Goal: Task Accomplishment & Management: Manage account settings

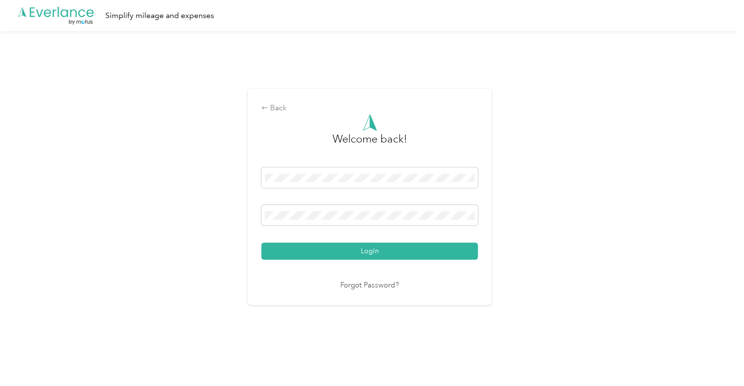
click at [623, 56] on div "Back Welcome back! Login Forgot Password?" at bounding box center [369, 200] width 739 height 339
click at [302, 170] on span at bounding box center [369, 177] width 216 height 20
click at [303, 182] on span at bounding box center [369, 177] width 216 height 20
click at [283, 183] on span at bounding box center [369, 177] width 216 height 20
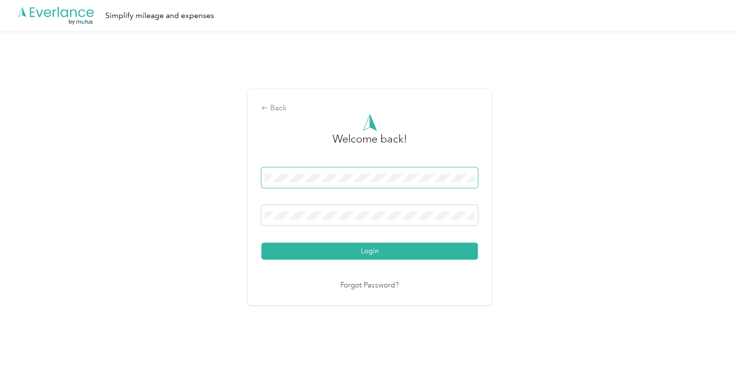
click at [283, 183] on span at bounding box center [369, 177] width 216 height 20
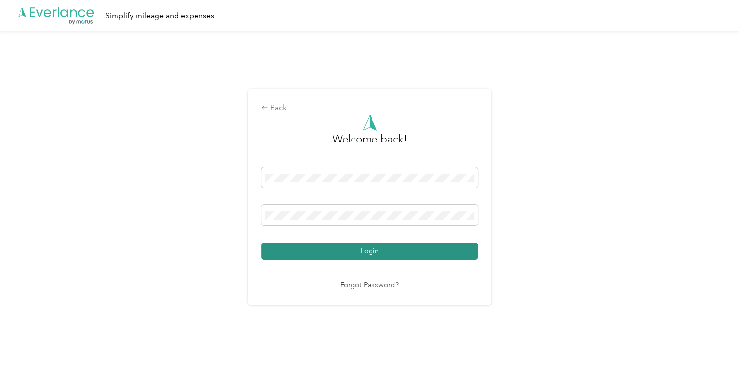
click at [343, 245] on button "Login" at bounding box center [369, 250] width 216 height 17
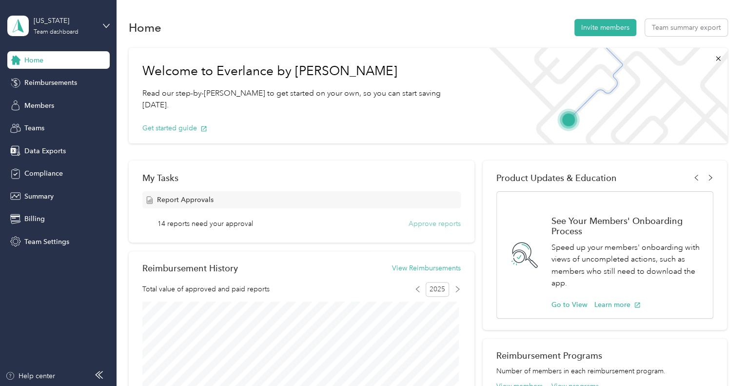
click at [446, 224] on button "Approve reports" at bounding box center [434, 223] width 52 height 10
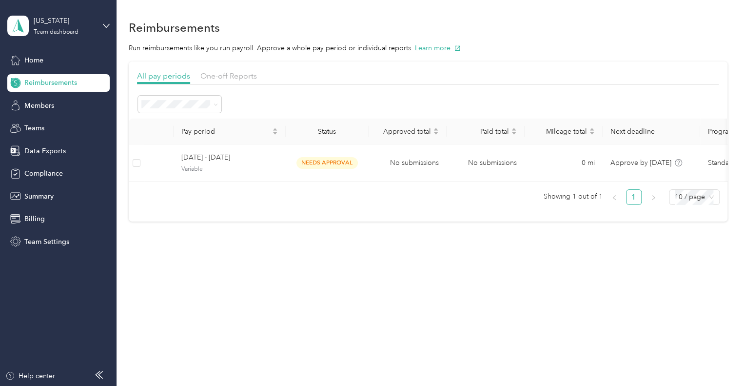
click at [219, 69] on section "All pay periods One-off Reports Pay period Status Approved total Paid total Mil…" at bounding box center [428, 141] width 599 height 160
click at [232, 73] on span "One-off Reports" at bounding box center [228, 75] width 57 height 9
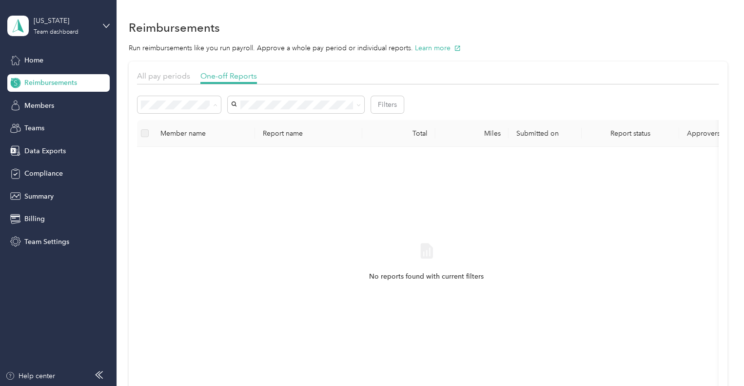
click at [186, 141] on span "Needs approval" at bounding box center [169, 139] width 50 height 8
click at [168, 77] on span "All pay periods" at bounding box center [163, 75] width 53 height 9
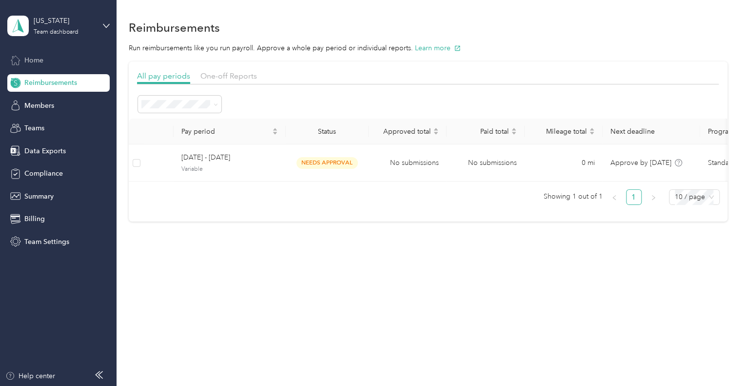
click at [41, 64] on span "Home" at bounding box center [33, 60] width 19 height 10
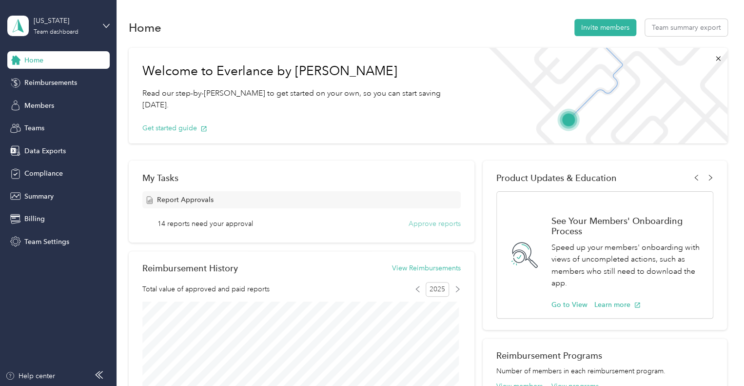
click at [427, 224] on button "Approve reports" at bounding box center [434, 223] width 52 height 10
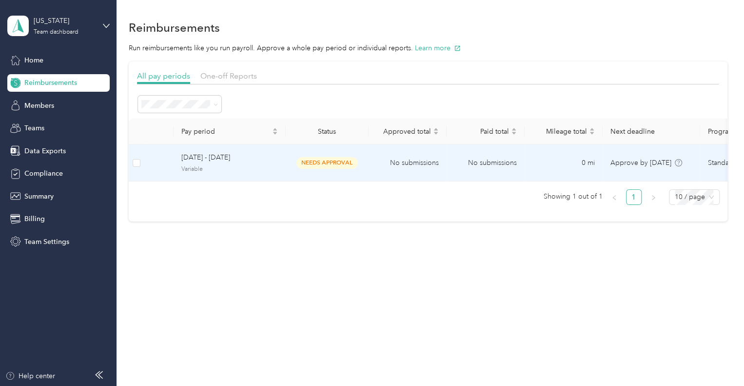
click at [374, 157] on td "No submissions" at bounding box center [407, 162] width 78 height 37
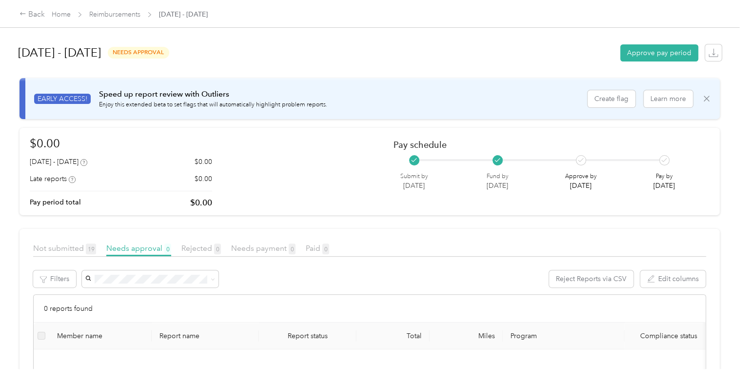
click at [705, 98] on icon at bounding box center [706, 99] width 10 height 10
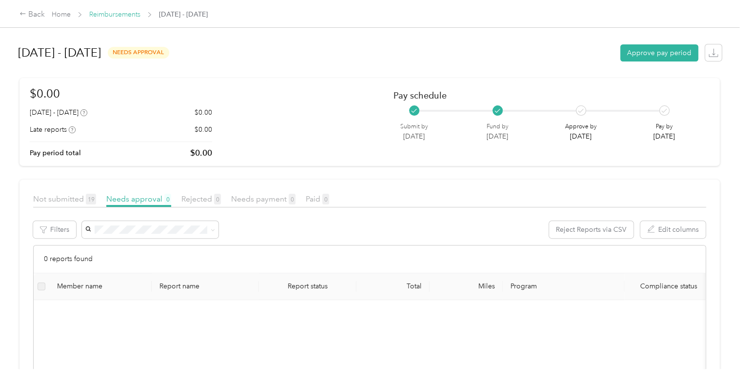
click at [104, 12] on link "Reimbursements" at bounding box center [114, 14] width 51 height 8
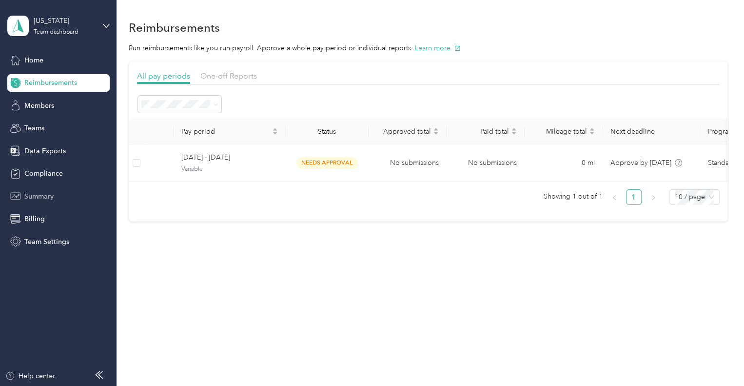
click at [44, 197] on span "Summary" at bounding box center [38, 196] width 29 height 10
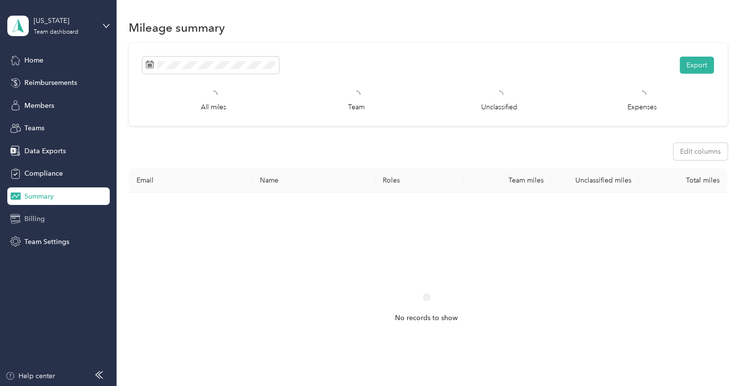
click at [40, 220] on span "Billing" at bounding box center [34, 218] width 20 height 10
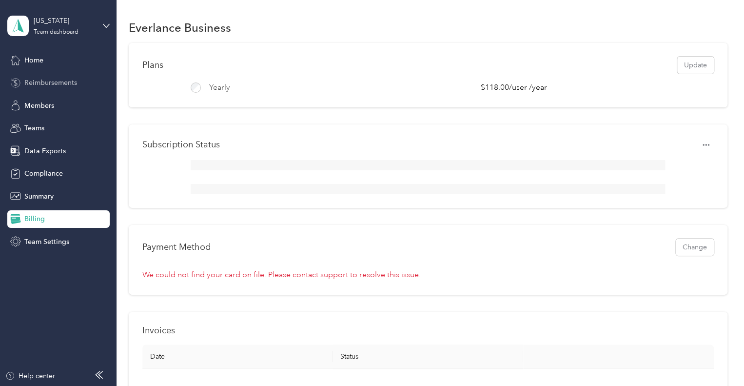
click at [51, 80] on span "Reimbursements" at bounding box center [50, 82] width 53 height 10
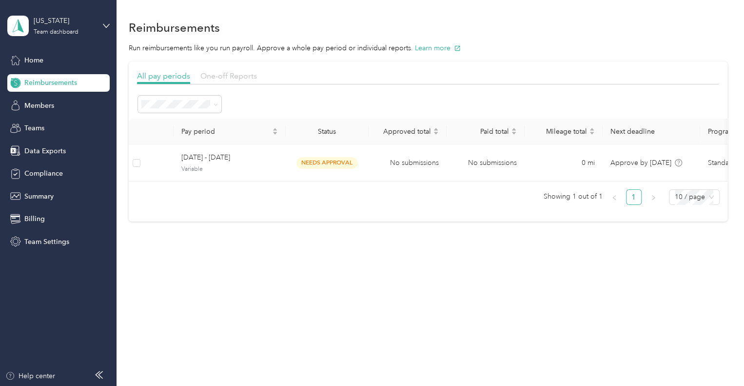
click at [232, 75] on span "One-off Reports" at bounding box center [228, 75] width 57 height 9
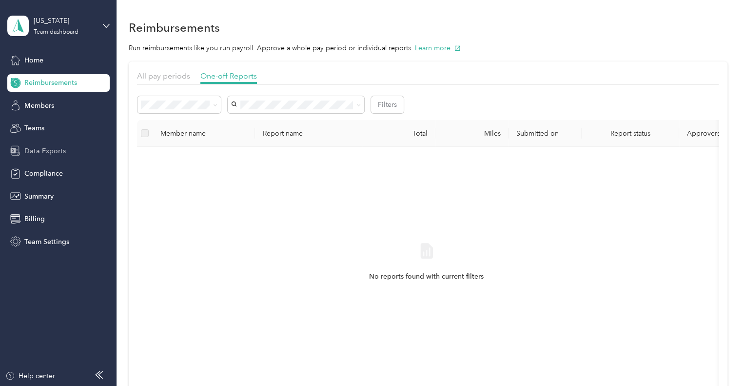
click at [44, 149] on span "Data Exports" at bounding box center [44, 151] width 41 height 10
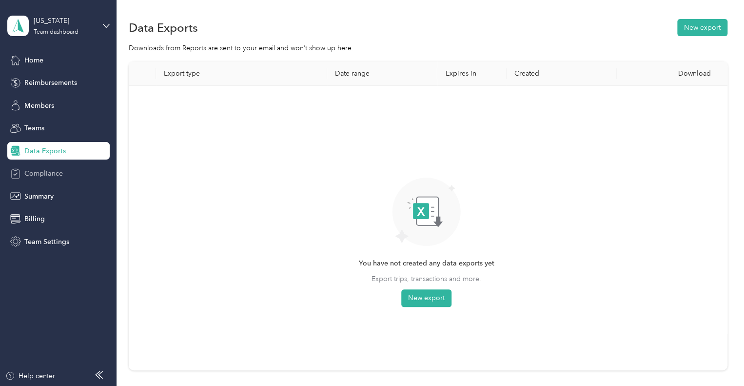
click at [37, 176] on span "Compliance" at bounding box center [43, 173] width 39 height 10
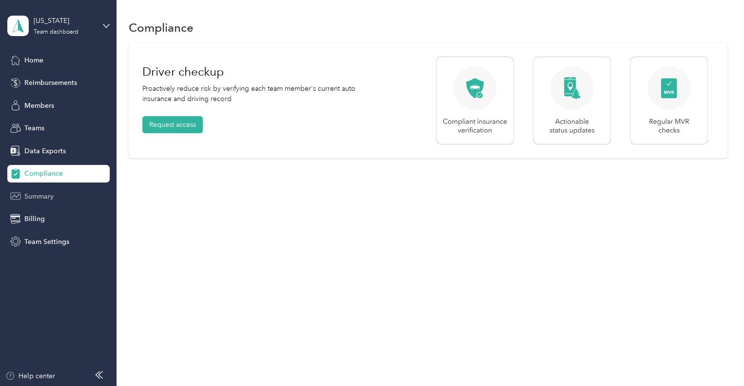
click at [51, 197] on span "Summary" at bounding box center [38, 196] width 29 height 10
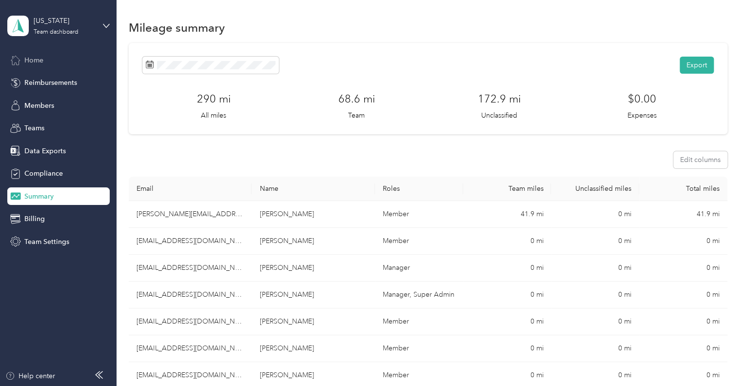
click at [43, 56] on div "Home" at bounding box center [58, 60] width 102 height 18
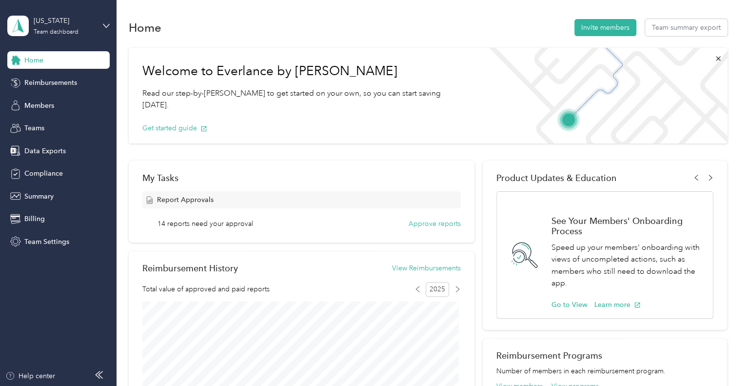
click at [433, 230] on div "My Tasks Report Approvals 14 reports need your approval Approve reports" at bounding box center [302, 201] width 346 height 82
click at [431, 222] on button "Approve reports" at bounding box center [434, 223] width 52 height 10
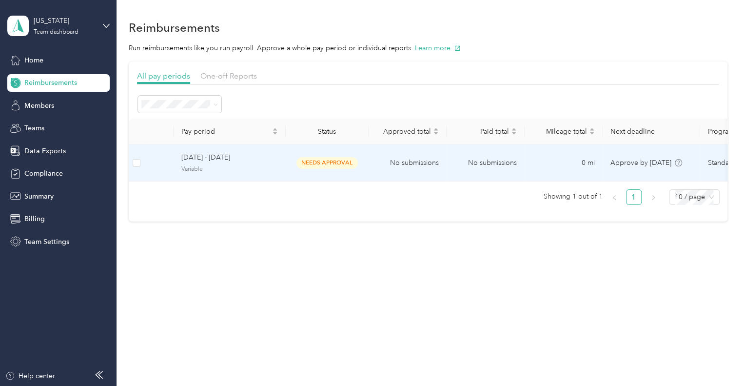
click at [365, 165] on td "needs approval" at bounding box center [327, 162] width 83 height 37
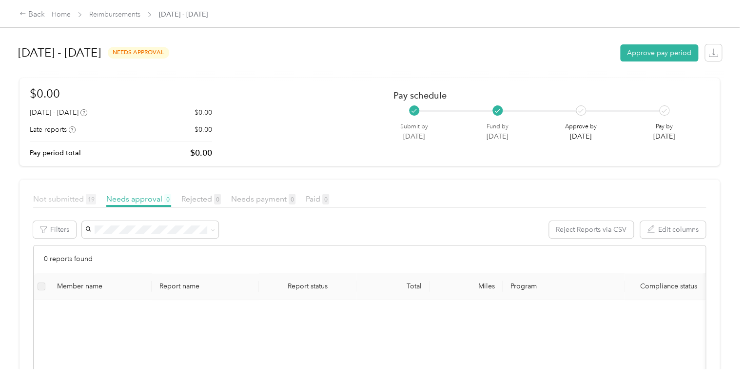
click at [61, 197] on span "Not submitted 19" at bounding box center [64, 198] width 63 height 9
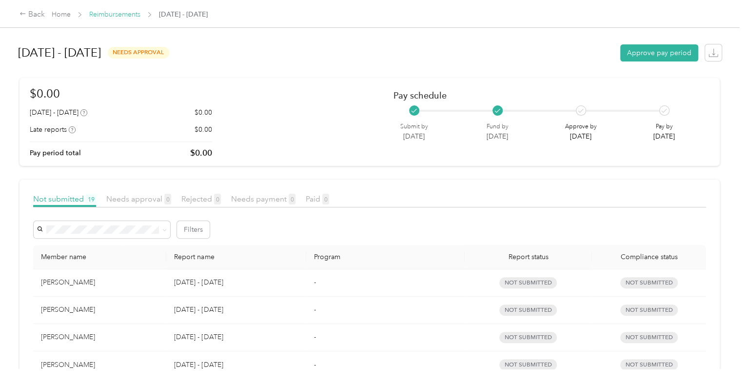
click at [115, 14] on link "Reimbursements" at bounding box center [114, 14] width 51 height 8
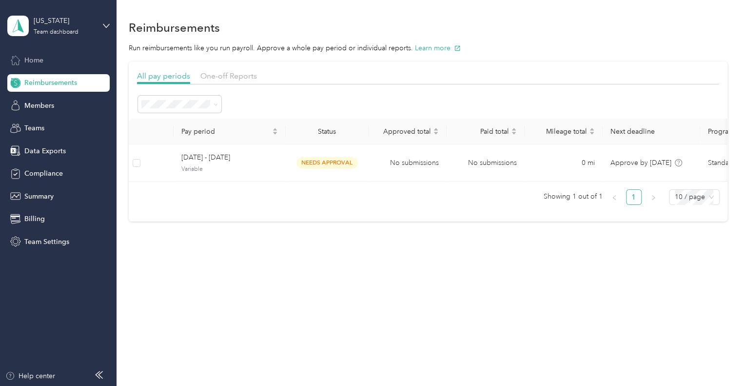
click at [31, 68] on div "Home" at bounding box center [58, 60] width 102 height 18
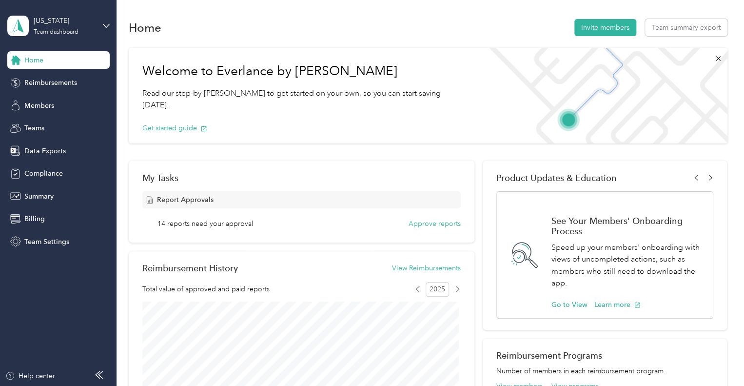
click at [426, 229] on div "My Tasks Report Approvals 14 reports need your approval Approve reports" at bounding box center [302, 201] width 346 height 82
click at [429, 223] on button "Approve reports" at bounding box center [434, 223] width 52 height 10
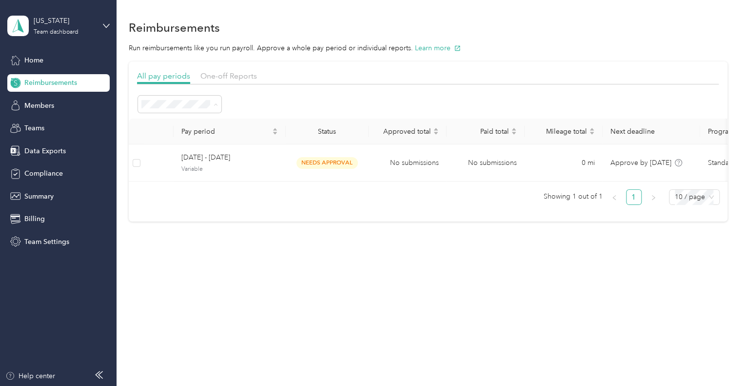
click at [192, 140] on div "Active periods" at bounding box center [180, 139] width 70 height 10
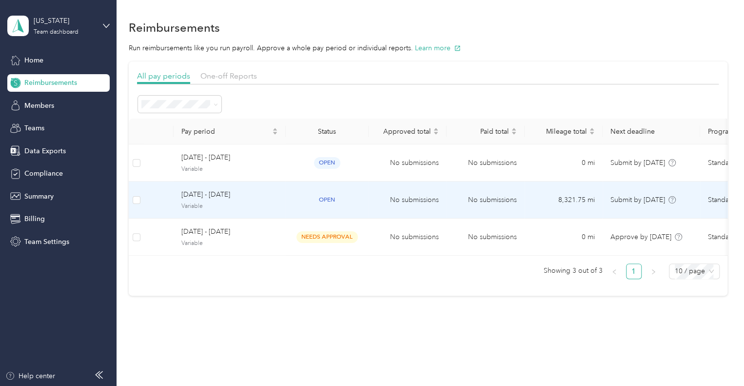
click at [274, 204] on span "Variable" at bounding box center [229, 206] width 97 height 9
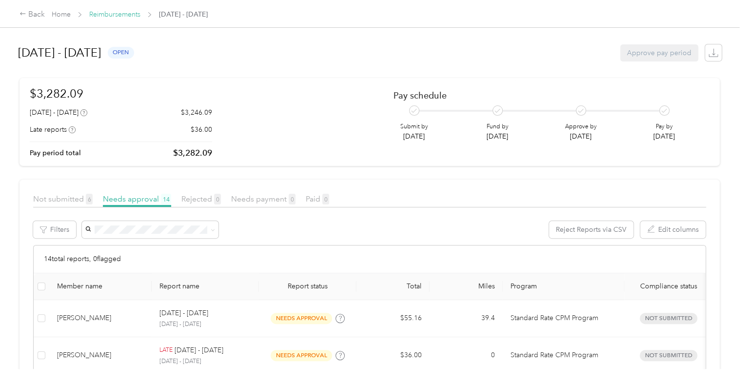
click at [118, 16] on link "Reimbursements" at bounding box center [114, 14] width 51 height 8
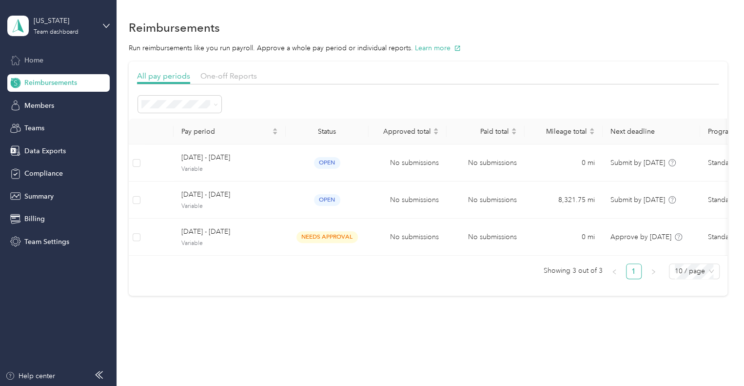
click at [39, 63] on span "Home" at bounding box center [33, 60] width 19 height 10
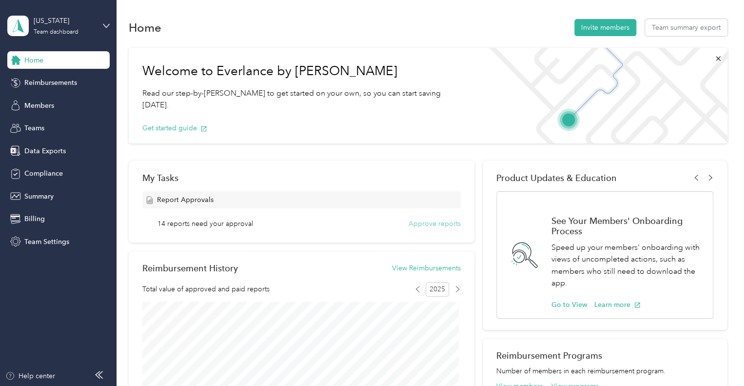
click at [438, 223] on button "Approve reports" at bounding box center [434, 223] width 52 height 10
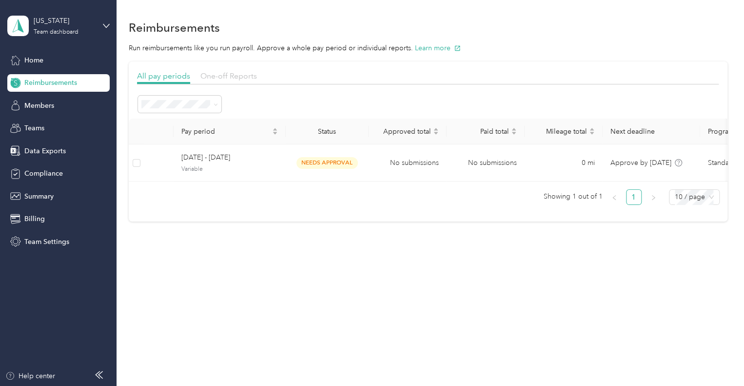
click at [232, 72] on span "One-off Reports" at bounding box center [228, 75] width 57 height 9
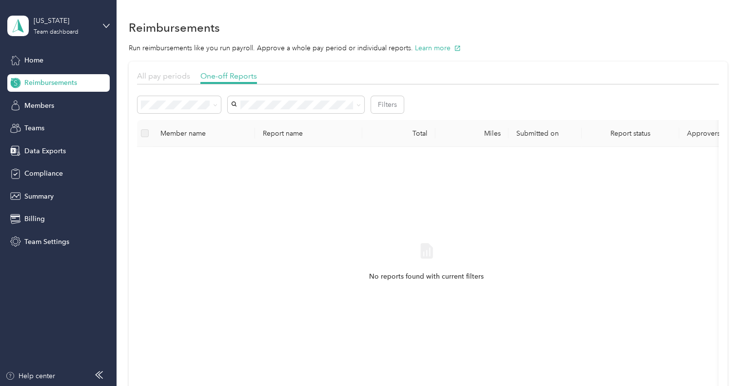
click at [170, 74] on span "All pay periods" at bounding box center [163, 75] width 53 height 9
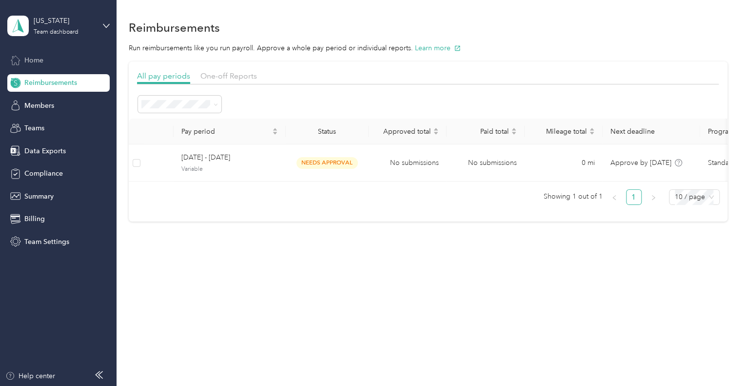
click at [18, 56] on icon at bounding box center [15, 60] width 11 height 11
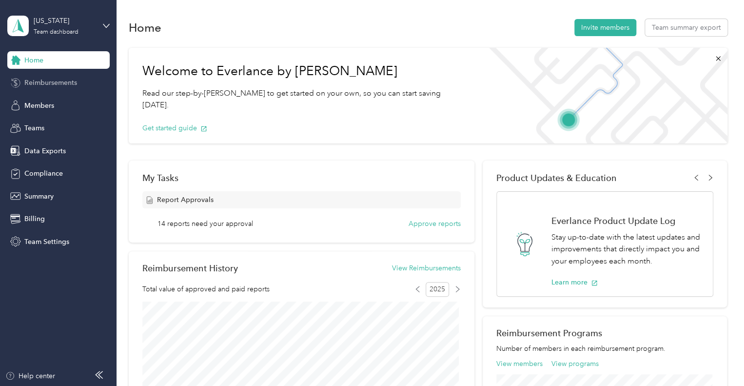
click at [60, 83] on span "Reimbursements" at bounding box center [50, 82] width 53 height 10
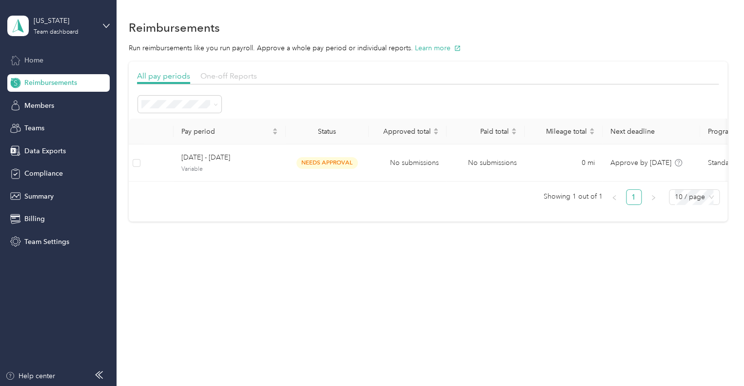
click at [234, 72] on span "One-off Reports" at bounding box center [228, 75] width 57 height 9
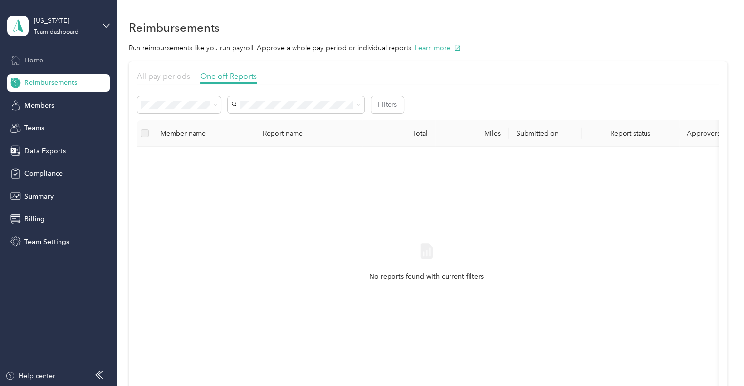
click at [179, 77] on span "All pay periods" at bounding box center [163, 75] width 53 height 9
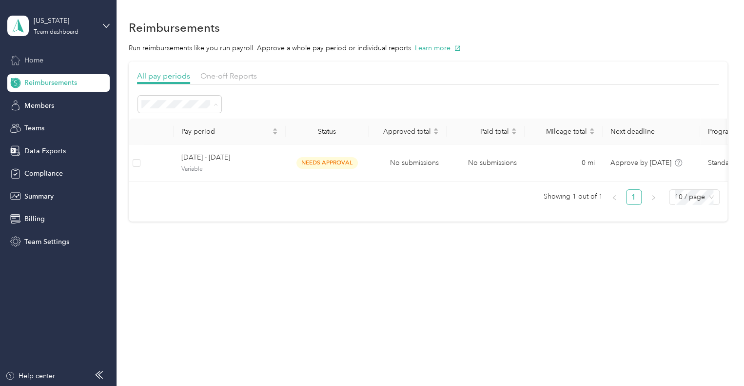
click at [181, 138] on span "Active periods" at bounding box center [167, 139] width 45 height 8
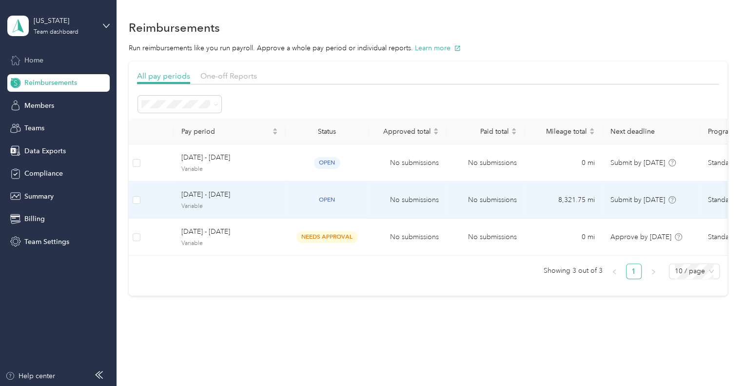
click at [279, 200] on td "[DATE] - [DATE] Variable" at bounding box center [230, 199] width 112 height 37
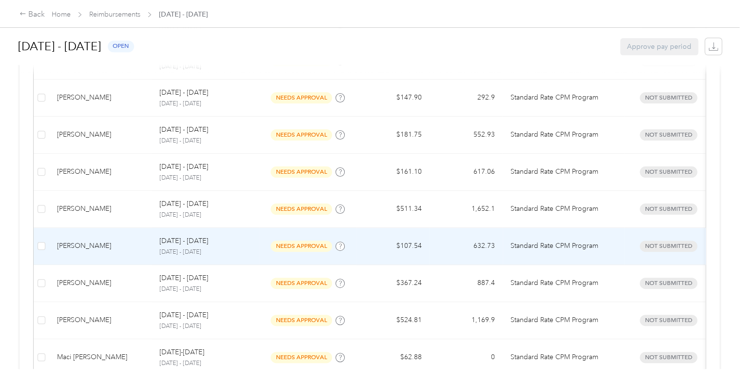
scroll to position [368, 0]
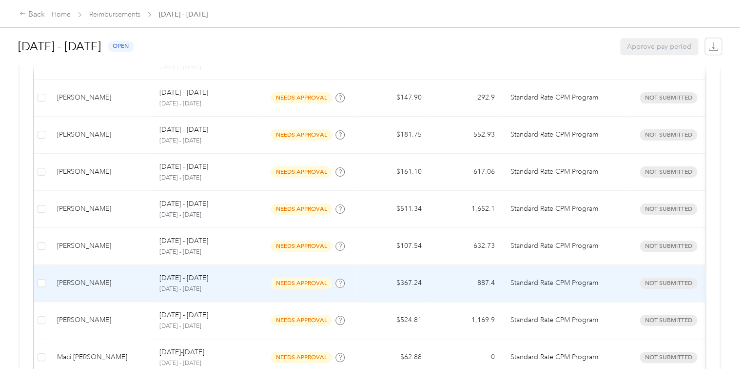
drag, startPoint x: 255, startPoint y: 287, endPoint x: 236, endPoint y: 282, distance: 19.6
click at [236, 282] on div "[DATE] - [DATE] [DATE] - [DATE]" at bounding box center [205, 282] width 92 height 21
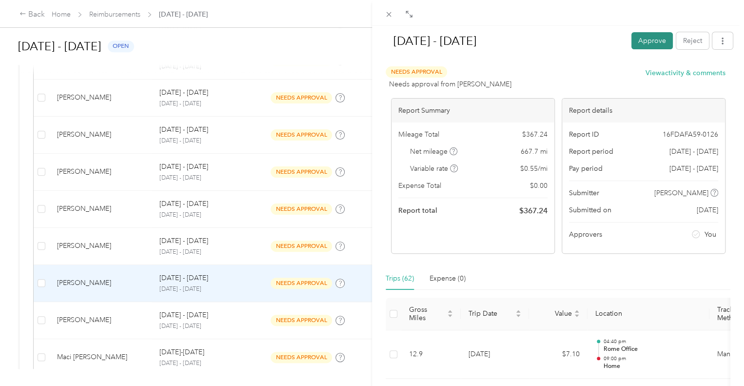
click at [640, 38] on button "Approve" at bounding box center [651, 40] width 41 height 17
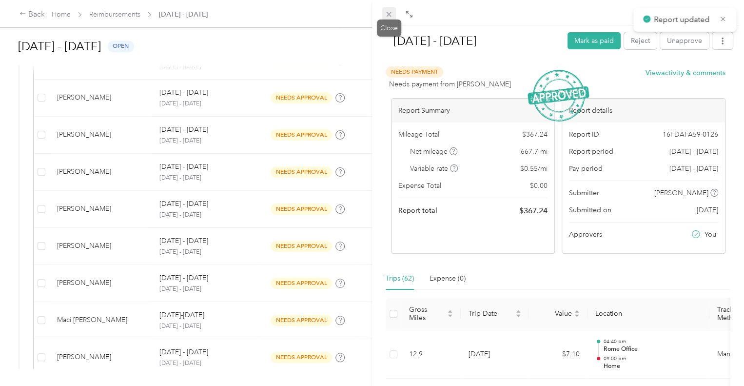
click at [386, 16] on icon at bounding box center [389, 14] width 8 height 8
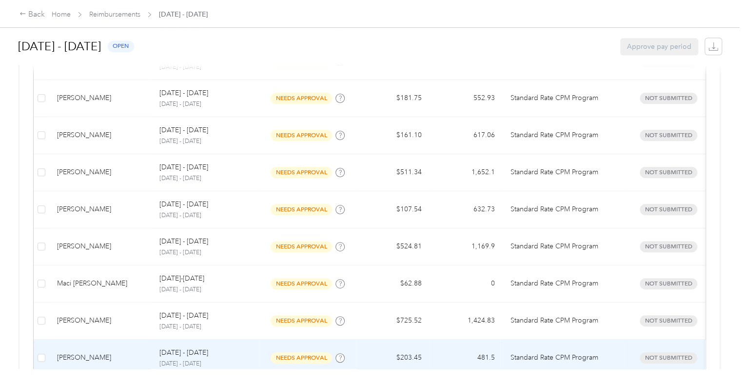
scroll to position [403, 0]
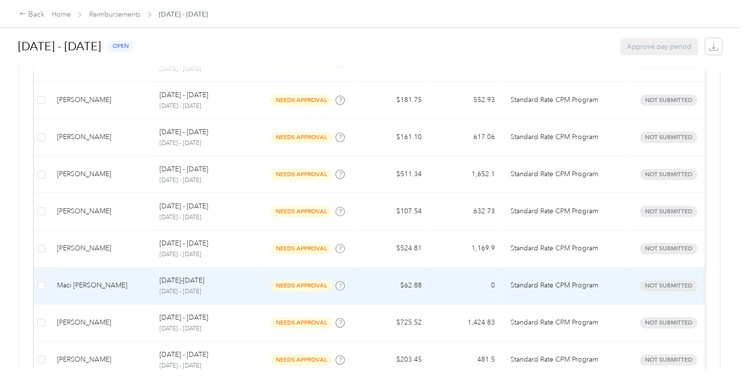
click at [214, 290] on p "[DATE] - [DATE]" at bounding box center [205, 291] width 92 height 9
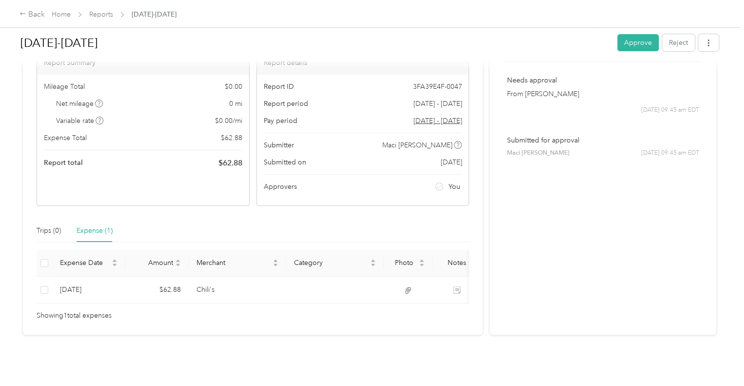
scroll to position [84, 0]
click at [628, 42] on button "Approve" at bounding box center [637, 42] width 41 height 17
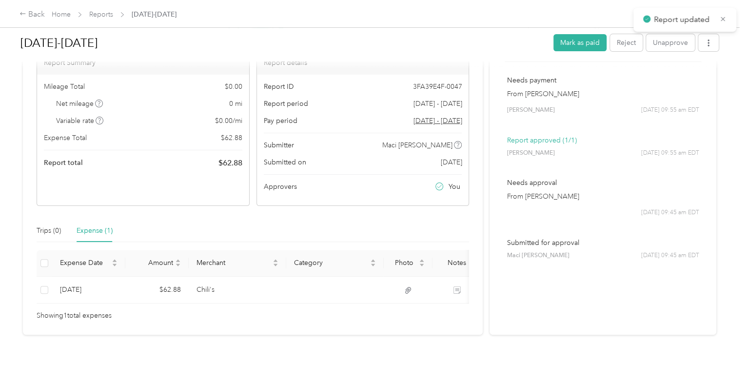
scroll to position [0, 0]
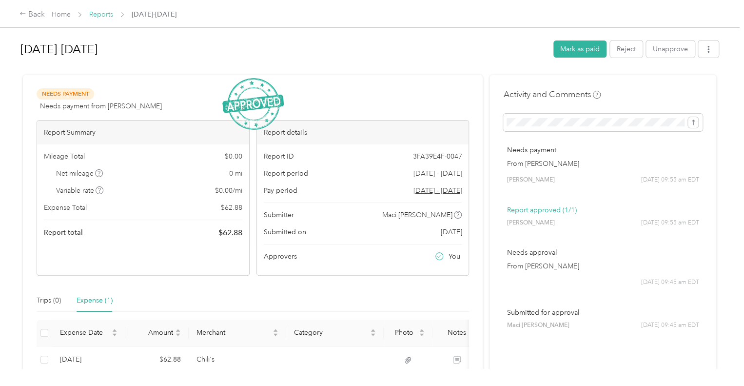
click at [96, 14] on link "Reports" at bounding box center [101, 14] width 24 height 8
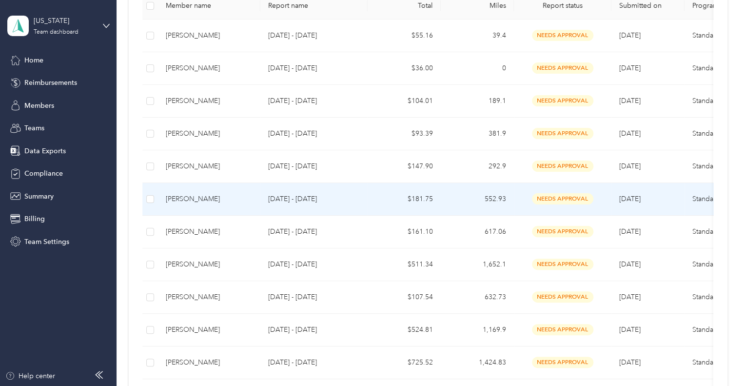
scroll to position [214, 0]
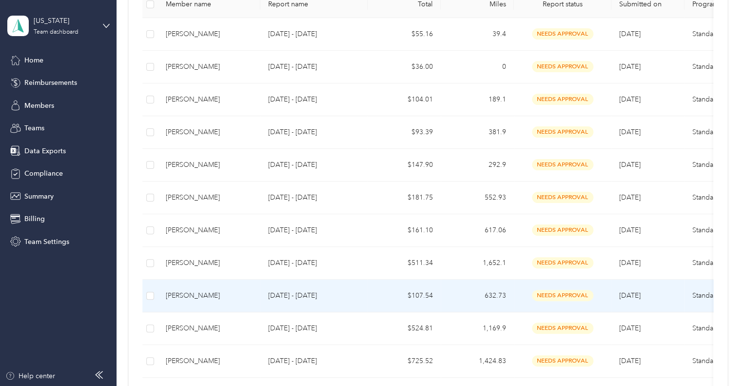
click at [218, 296] on div "[PERSON_NAME]" at bounding box center [209, 295] width 87 height 11
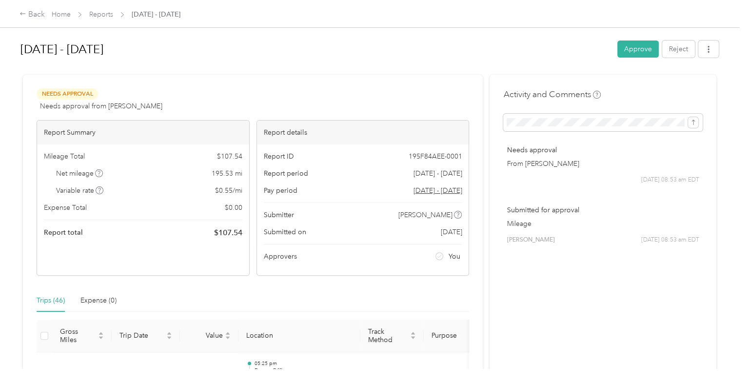
click at [634, 40] on div "[DATE] - [DATE] Approve Reject" at bounding box center [369, 51] width 698 height 29
click at [633, 48] on button "Approve" at bounding box center [637, 48] width 41 height 17
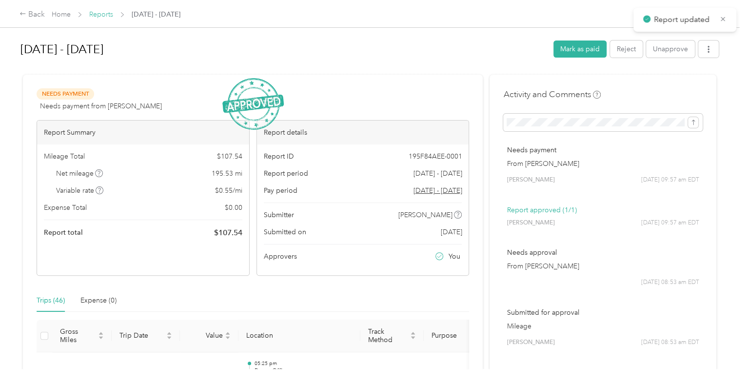
click at [95, 13] on link "Reports" at bounding box center [101, 14] width 24 height 8
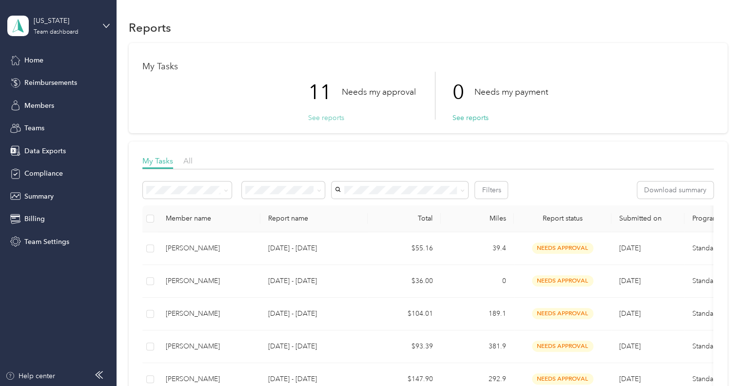
click at [325, 116] on button "See reports" at bounding box center [326, 118] width 36 height 10
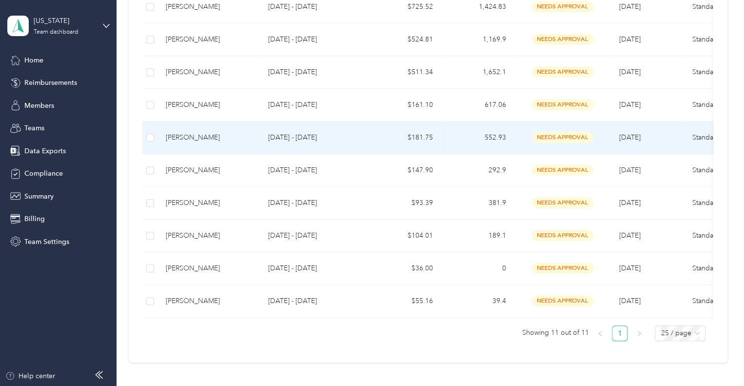
scroll to position [275, 0]
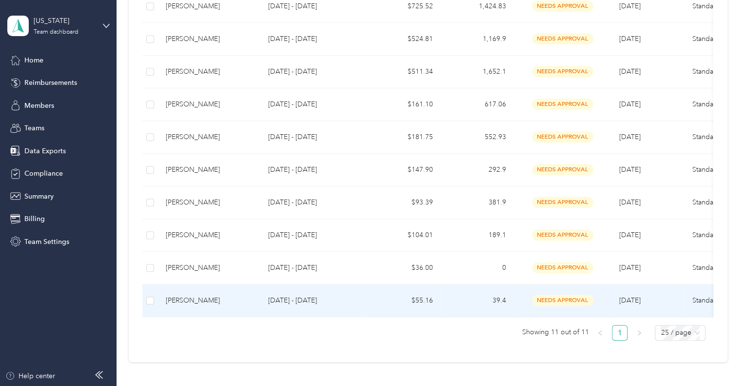
click at [320, 298] on p "[DATE] - [DATE]" at bounding box center [314, 300] width 92 height 11
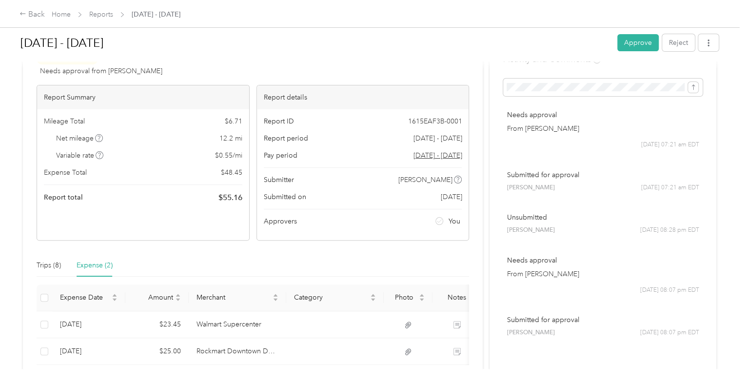
scroll to position [33, 0]
click at [105, 8] on div "Back Home Reports [DATE] - [DATE]" at bounding box center [372, 13] width 744 height 27
click at [99, 18] on link "Reports" at bounding box center [101, 14] width 24 height 8
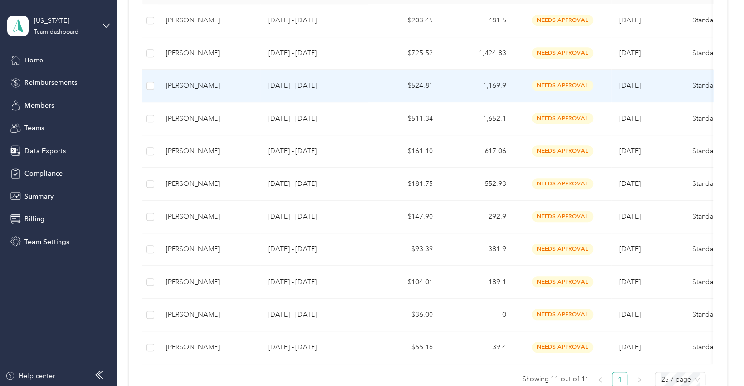
scroll to position [218, 0]
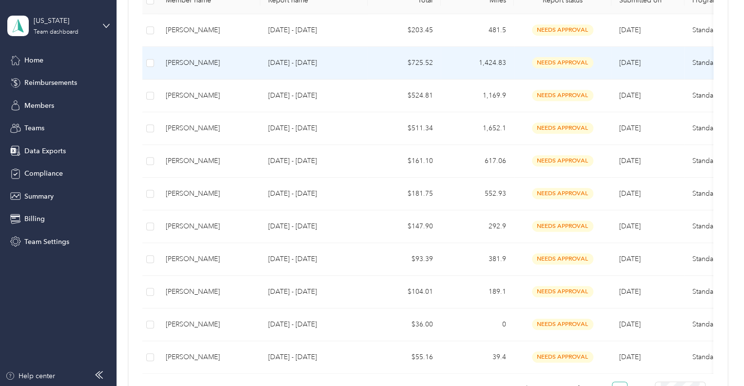
click at [281, 61] on p "[DATE] - [DATE]" at bounding box center [314, 63] width 92 height 11
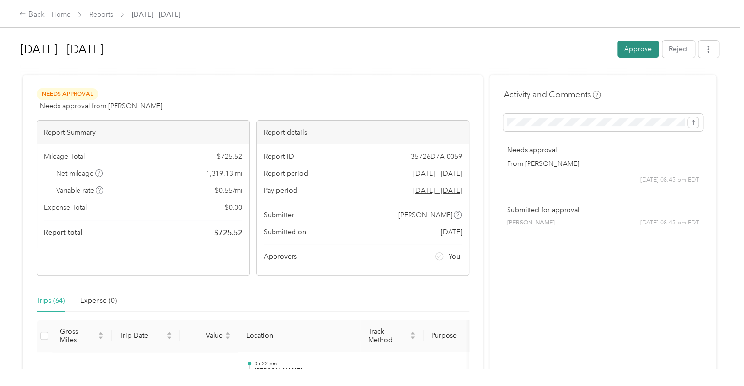
click at [628, 49] on button "Approve" at bounding box center [637, 48] width 41 height 17
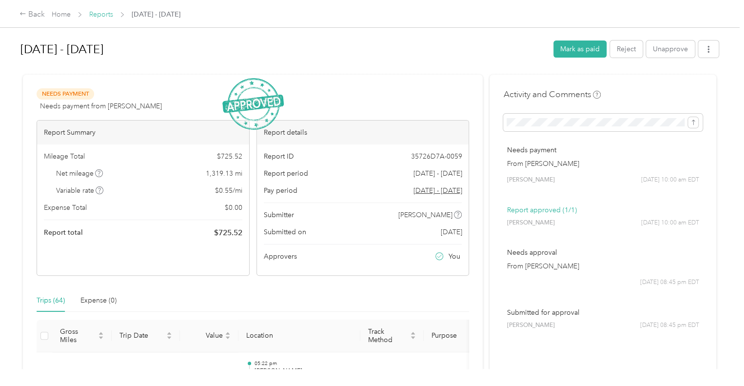
click at [103, 11] on link "Reports" at bounding box center [101, 14] width 24 height 8
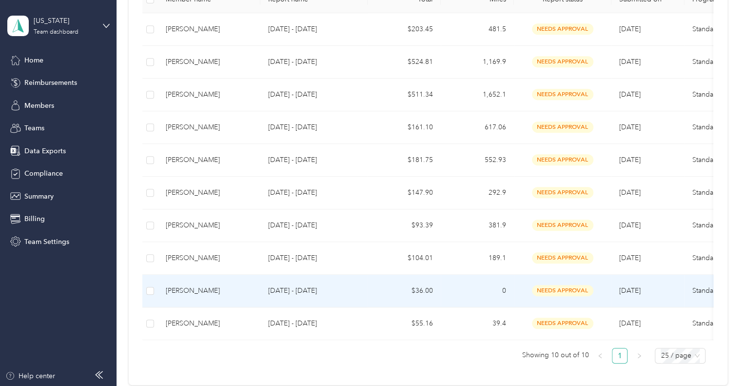
scroll to position [220, 0]
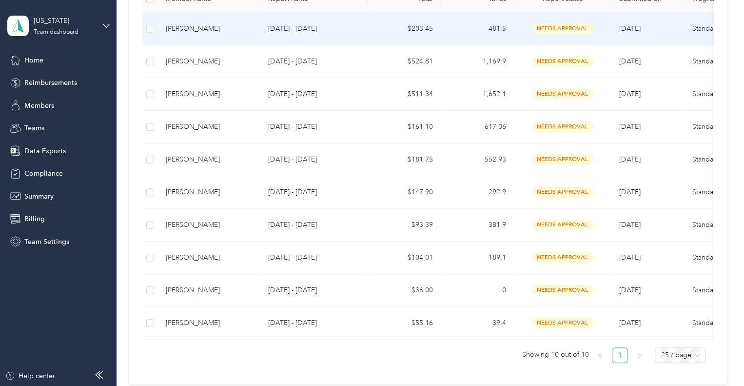
click at [267, 30] on td "[DATE] - [DATE]" at bounding box center [313, 29] width 107 height 33
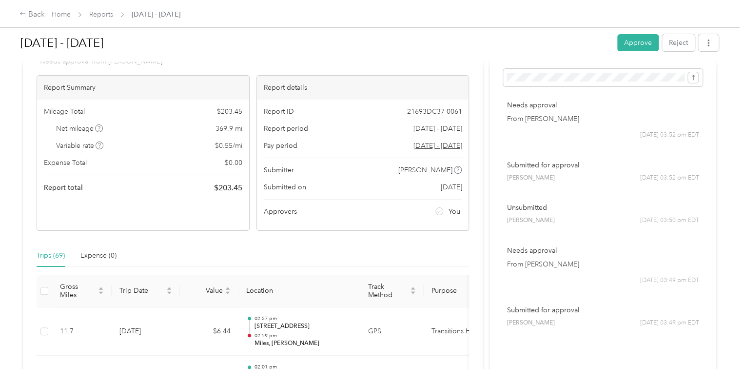
scroll to position [43, 0]
click at [623, 43] on button "Approve" at bounding box center [637, 42] width 41 height 17
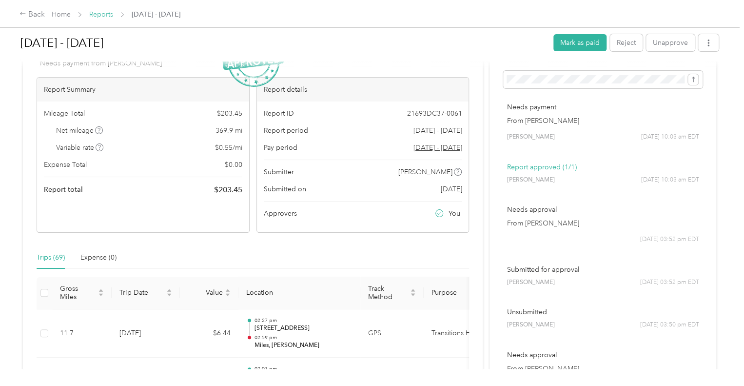
click at [103, 16] on link "Reports" at bounding box center [101, 14] width 24 height 8
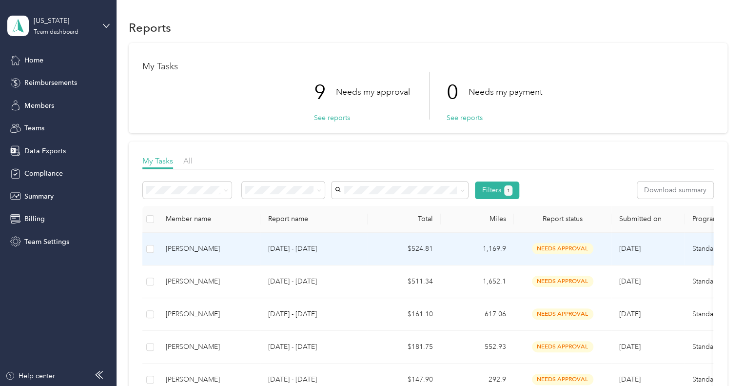
click at [270, 249] on p "[DATE] - [DATE]" at bounding box center [314, 248] width 92 height 11
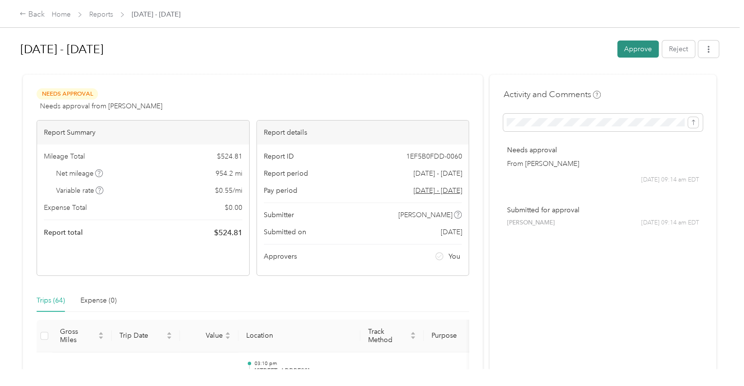
click at [642, 47] on button "Approve" at bounding box center [637, 48] width 41 height 17
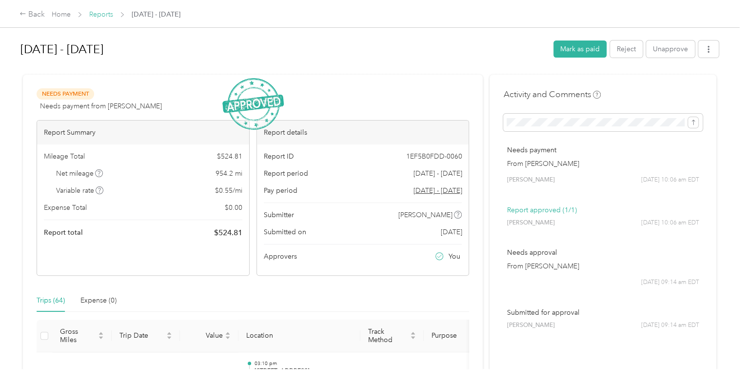
click at [99, 17] on link "Reports" at bounding box center [101, 14] width 24 height 8
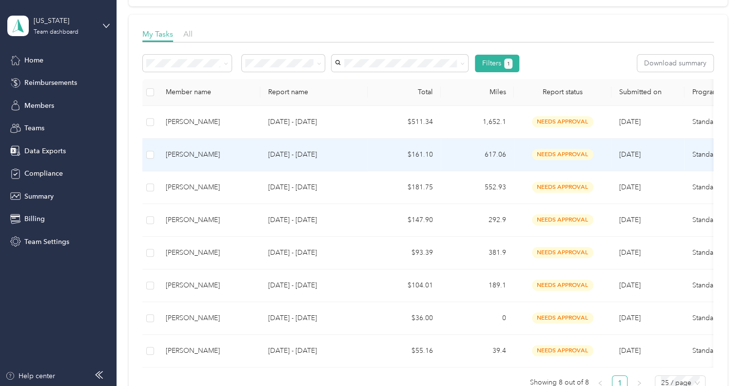
scroll to position [148, 0]
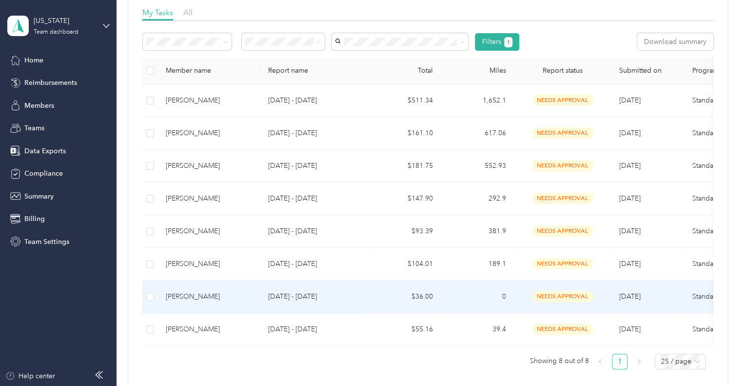
click at [341, 296] on p "[DATE] - [DATE]" at bounding box center [314, 296] width 92 height 11
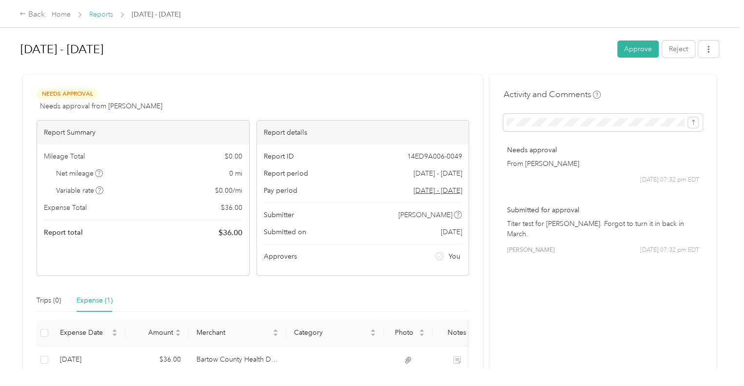
click at [101, 11] on link "Reports" at bounding box center [101, 14] width 24 height 8
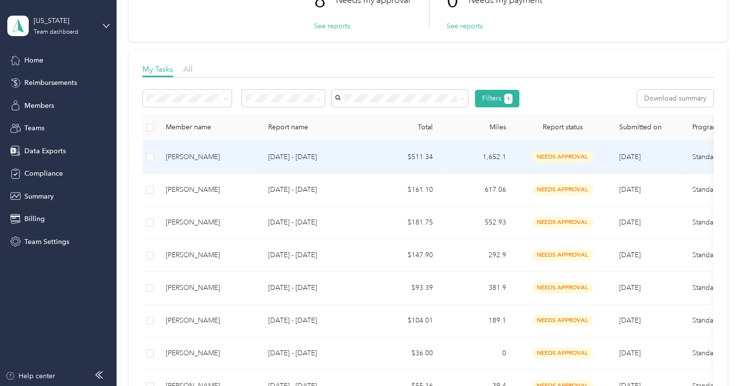
scroll to position [99, 0]
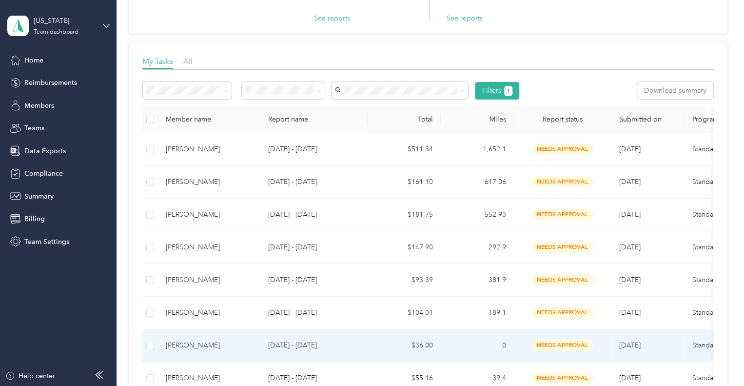
click at [310, 346] on p "[DATE] - [DATE]" at bounding box center [314, 345] width 92 height 11
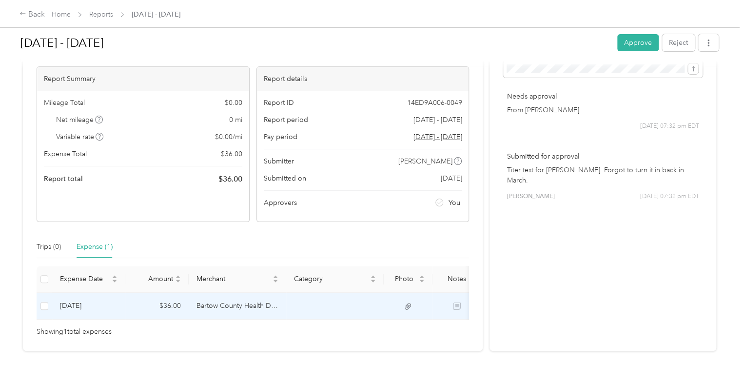
scroll to position [58, 0]
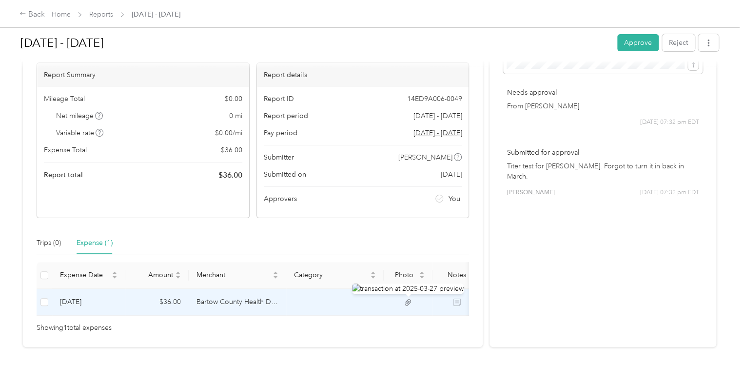
click at [408, 300] on icon at bounding box center [408, 302] width 6 height 6
click at [409, 300] on icon at bounding box center [408, 302] width 9 height 9
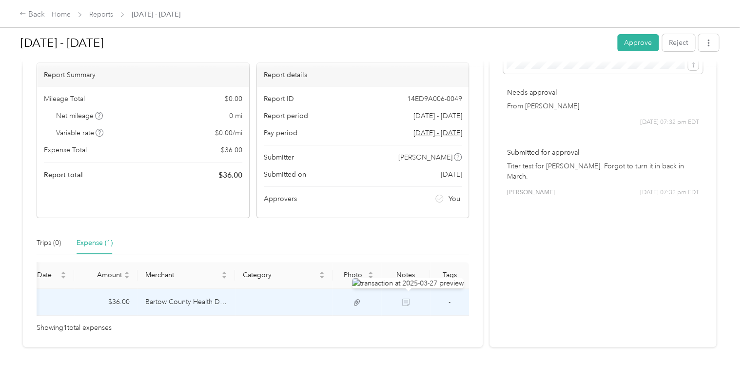
scroll to position [0, 52]
click at [355, 304] on icon at bounding box center [357, 302] width 6 height 6
click at [354, 300] on icon at bounding box center [357, 302] width 6 height 6
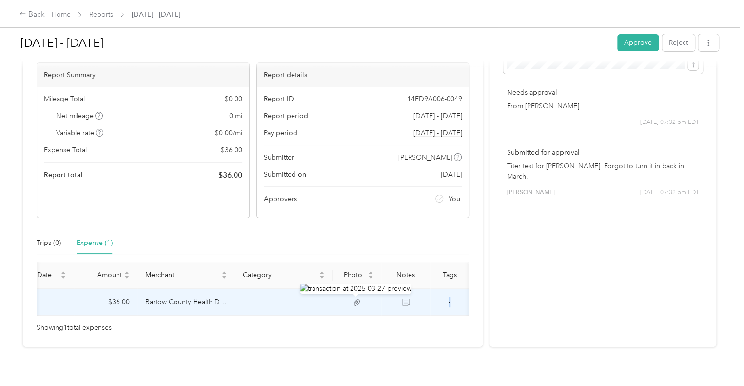
click at [354, 300] on icon at bounding box center [357, 302] width 6 height 6
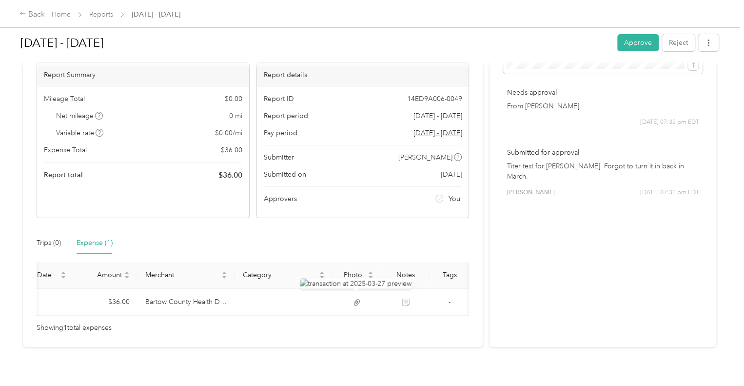
click at [310, 242] on div "Trips (0) Expense (1)" at bounding box center [253, 243] width 432 height 22
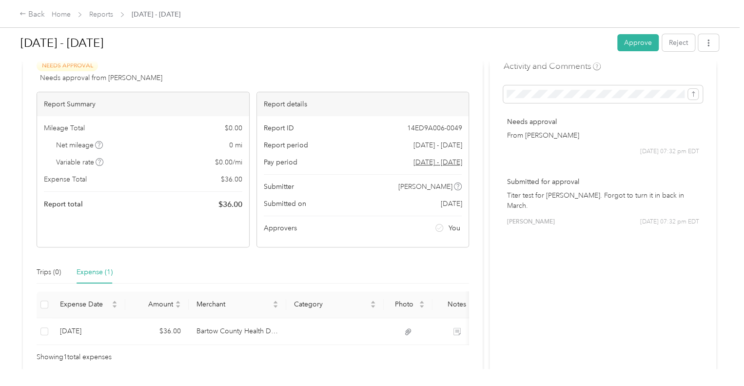
scroll to position [44, 0]
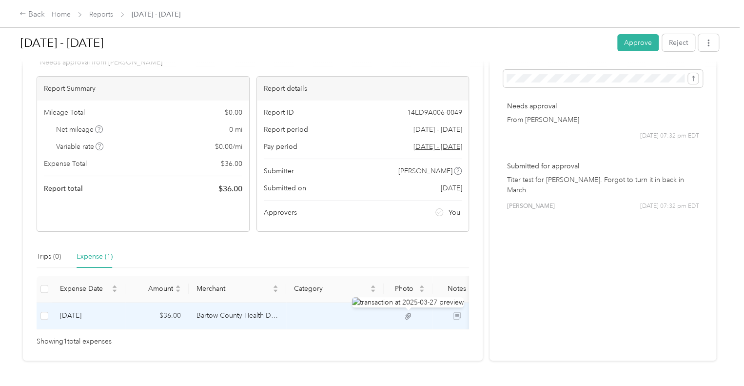
click at [411, 315] on icon at bounding box center [408, 315] width 9 height 9
click at [406, 315] on icon at bounding box center [408, 315] width 9 height 9
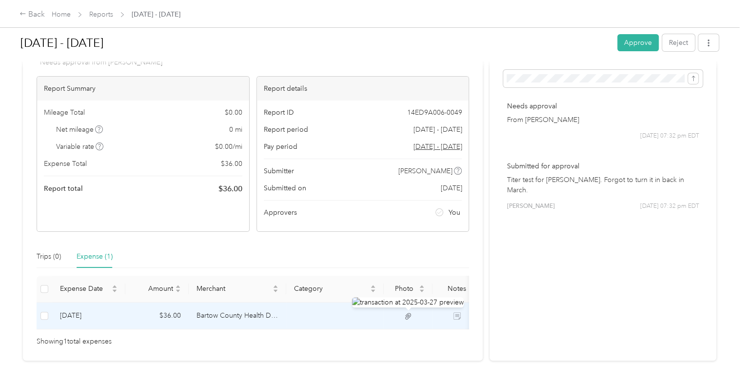
click at [406, 315] on icon at bounding box center [408, 315] width 9 height 9
click at [407, 315] on icon at bounding box center [408, 315] width 9 height 9
click at [407, 316] on icon at bounding box center [408, 315] width 9 height 9
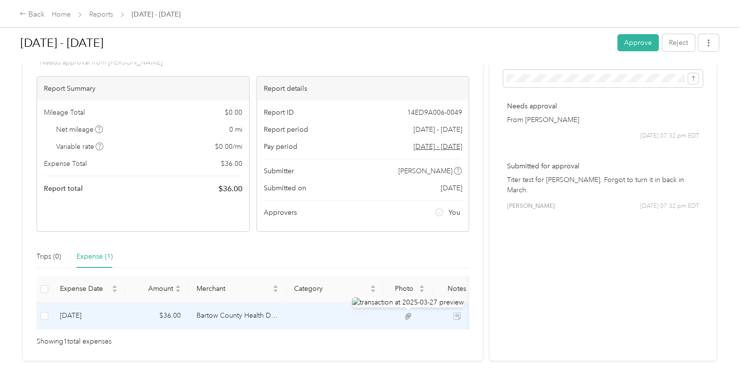
click at [406, 315] on icon at bounding box center [408, 315] width 6 height 6
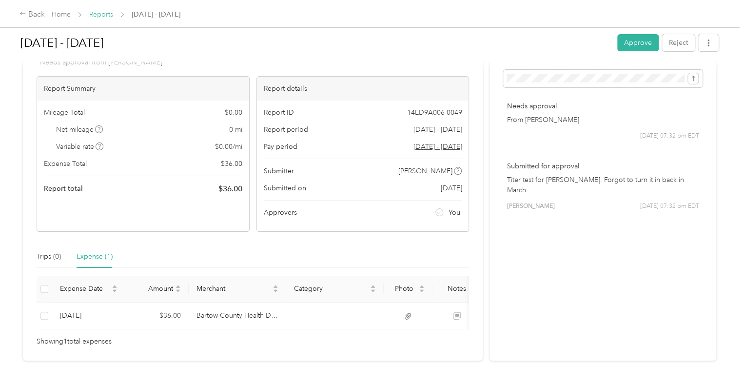
click at [106, 15] on link "Reports" at bounding box center [101, 14] width 24 height 8
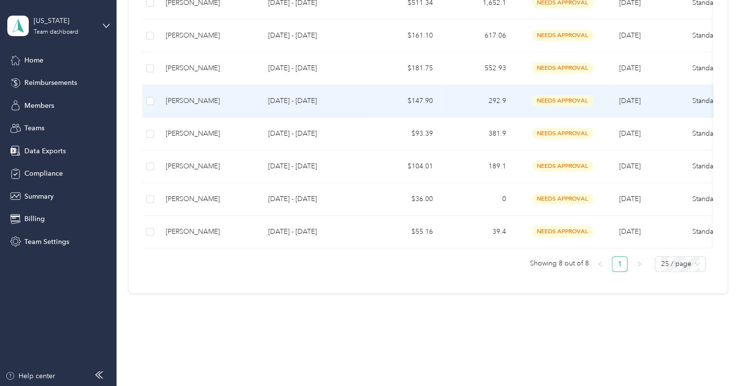
scroll to position [260, 0]
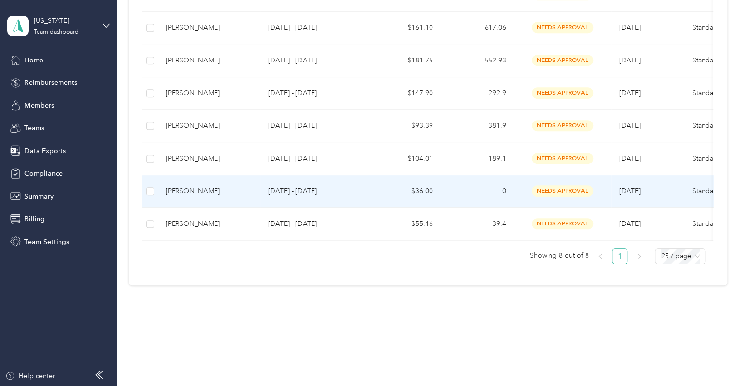
click at [357, 191] on td "[DATE] - [DATE]" at bounding box center [313, 191] width 107 height 33
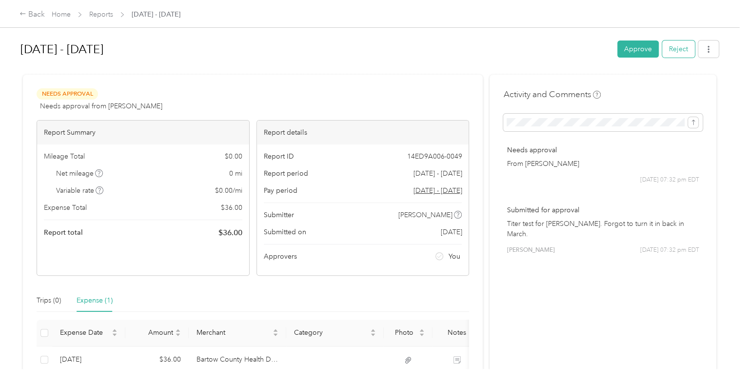
click at [678, 48] on button "Reject" at bounding box center [678, 48] width 33 height 17
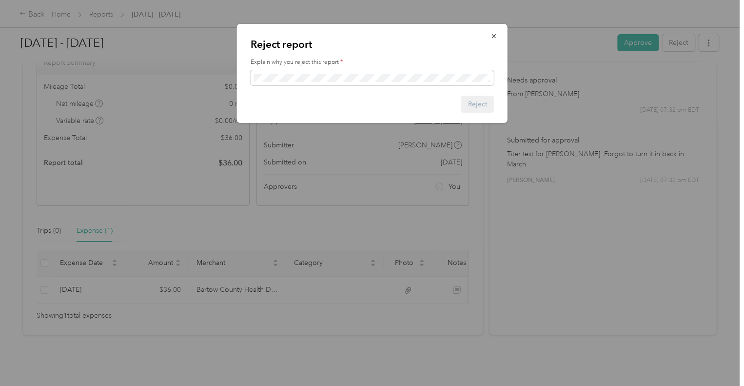
scroll to position [84, 0]
click at [474, 104] on button "Reject" at bounding box center [477, 104] width 33 height 17
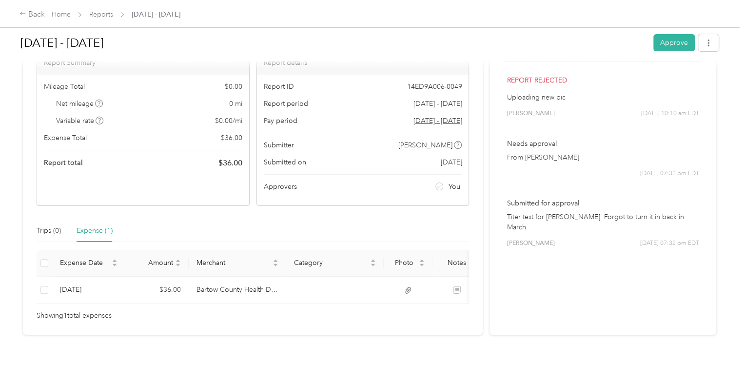
scroll to position [0, 0]
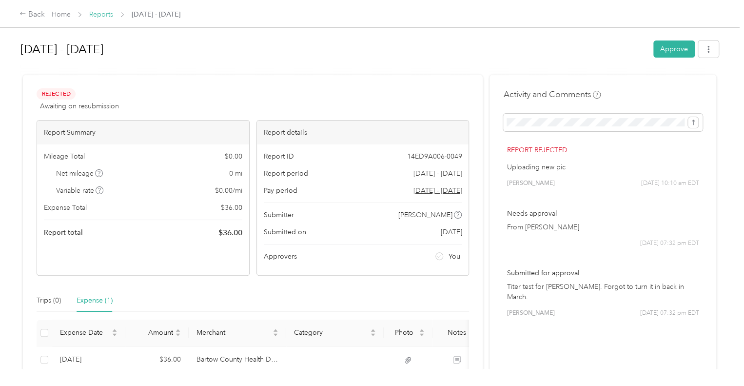
click at [107, 13] on link "Reports" at bounding box center [101, 14] width 24 height 8
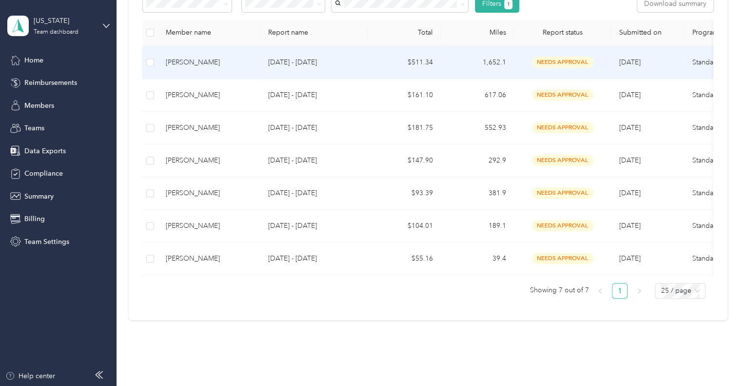
scroll to position [187, 0]
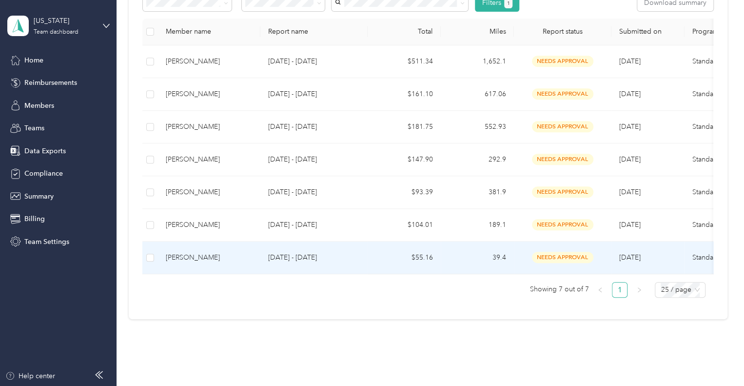
click at [305, 253] on p "[DATE] - [DATE]" at bounding box center [314, 257] width 92 height 11
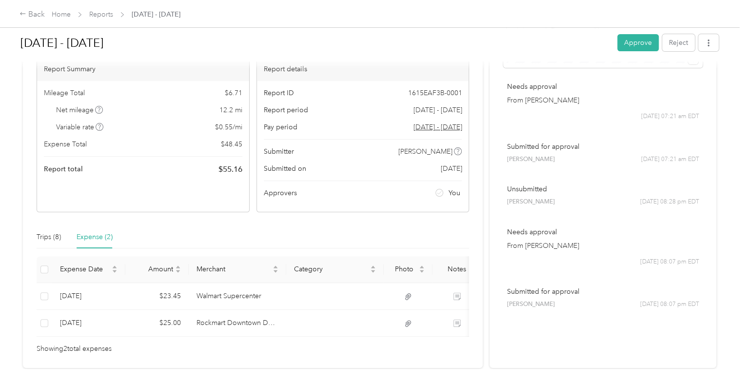
scroll to position [63, 0]
click at [677, 37] on button "Reject" at bounding box center [678, 42] width 33 height 17
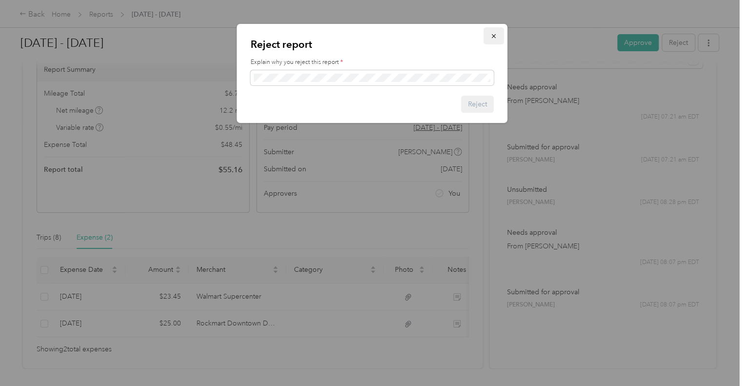
click at [495, 37] on icon "button" at bounding box center [493, 36] width 7 height 7
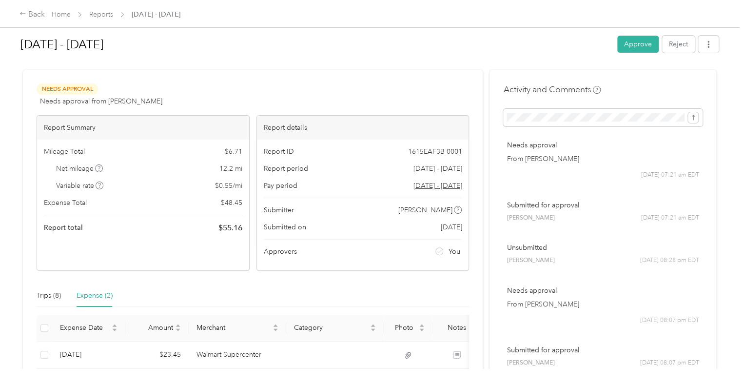
scroll to position [0, 0]
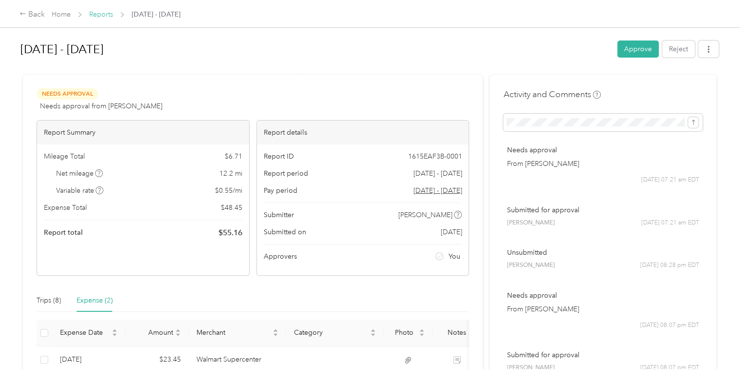
click at [100, 14] on link "Reports" at bounding box center [101, 14] width 24 height 8
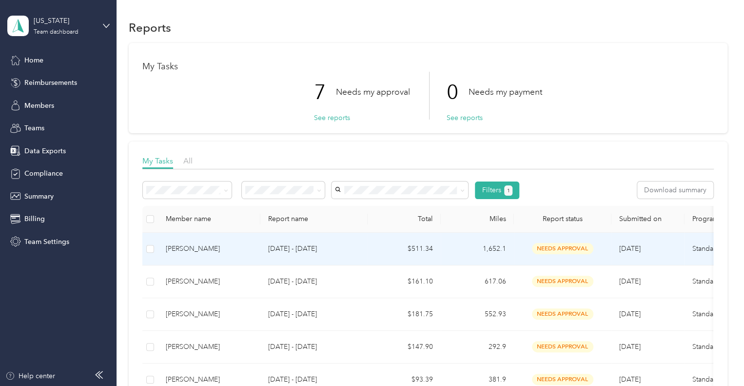
click at [284, 247] on p "[DATE] - [DATE]" at bounding box center [314, 248] width 92 height 11
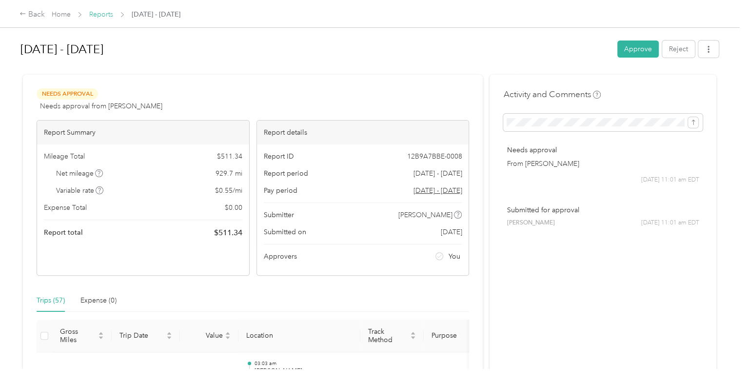
click at [100, 16] on link "Reports" at bounding box center [101, 14] width 24 height 8
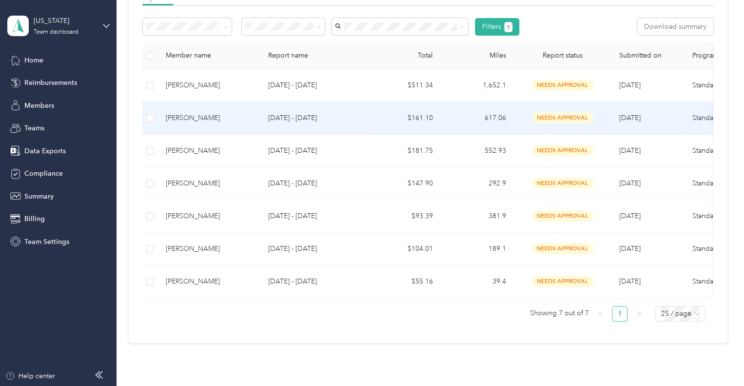
scroll to position [160, 0]
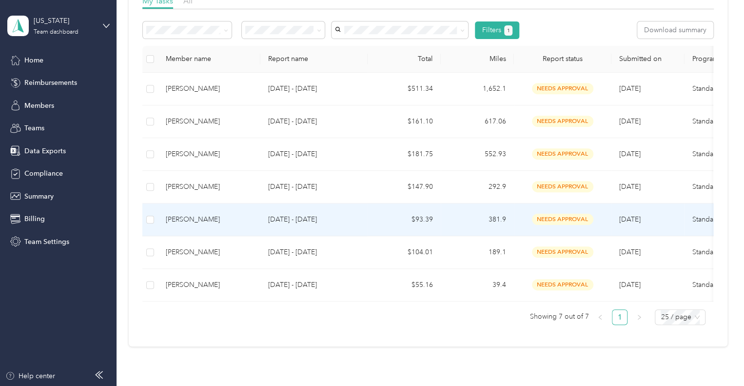
click at [236, 219] on div "[PERSON_NAME]" at bounding box center [209, 219] width 87 height 11
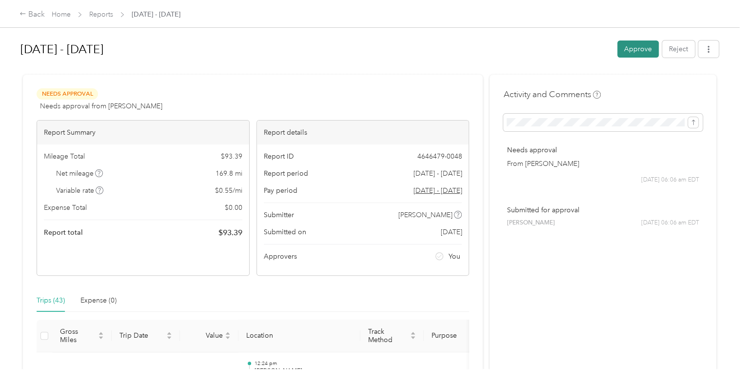
click at [632, 52] on button "Approve" at bounding box center [637, 48] width 41 height 17
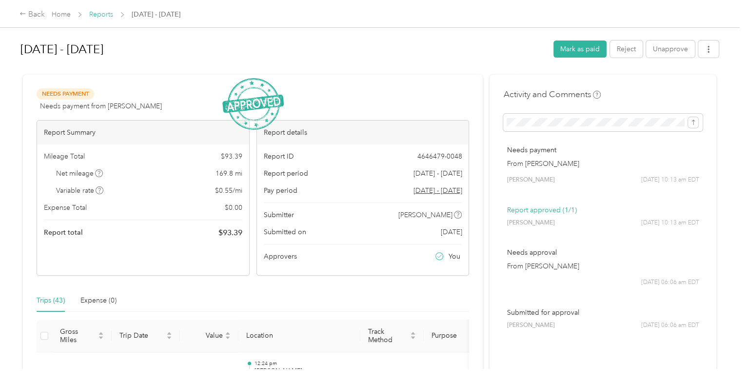
click at [102, 17] on link "Reports" at bounding box center [101, 14] width 24 height 8
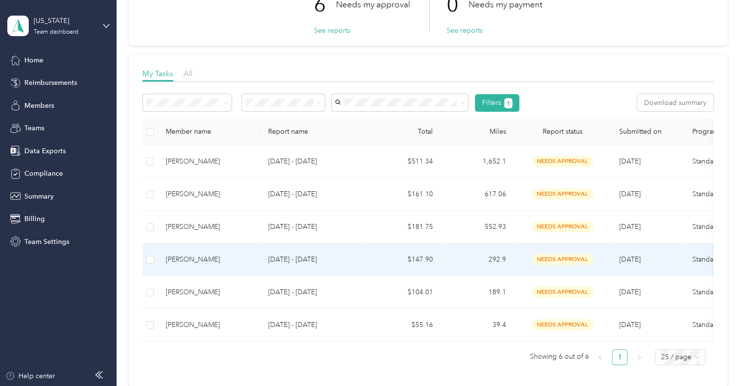
scroll to position [88, 0]
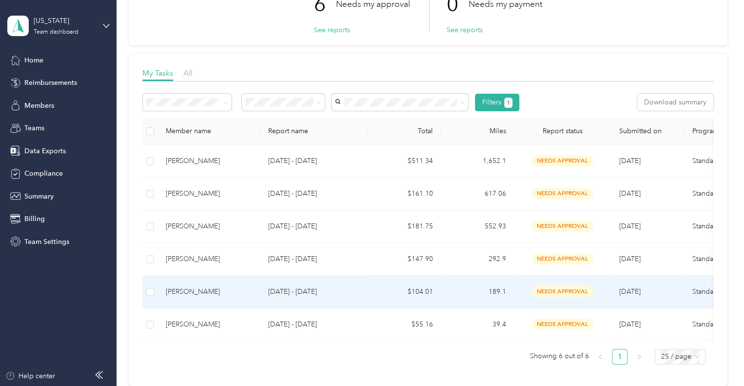
click at [222, 290] on div "[PERSON_NAME]" at bounding box center [209, 291] width 87 height 11
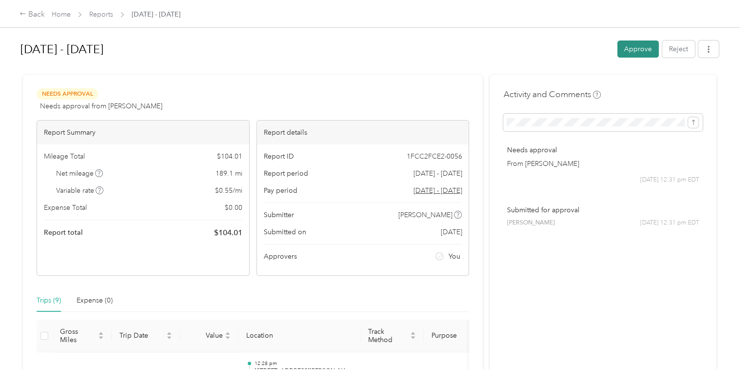
click at [643, 46] on button "Approve" at bounding box center [637, 48] width 41 height 17
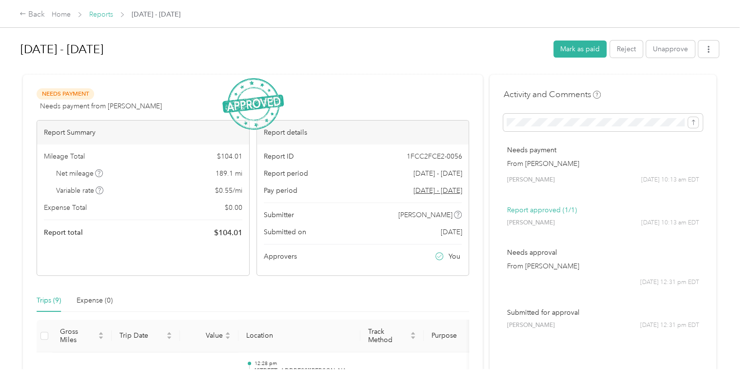
click at [103, 11] on link "Reports" at bounding box center [101, 14] width 24 height 8
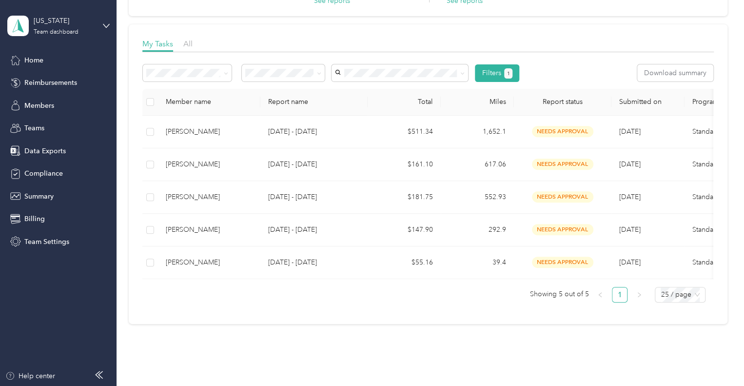
scroll to position [136, 0]
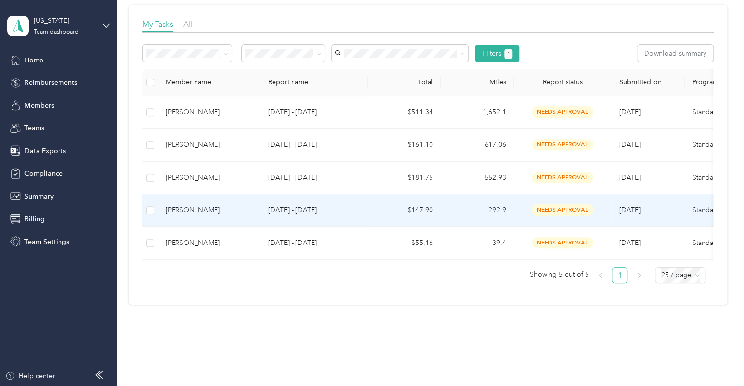
click at [239, 212] on div "[PERSON_NAME]" at bounding box center [209, 210] width 87 height 11
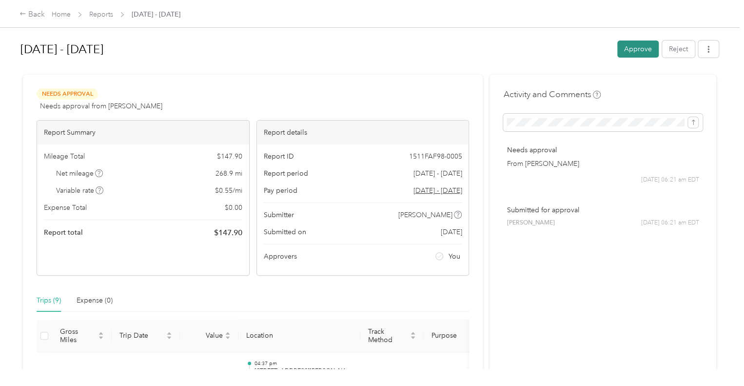
click at [636, 44] on button "Approve" at bounding box center [637, 48] width 41 height 17
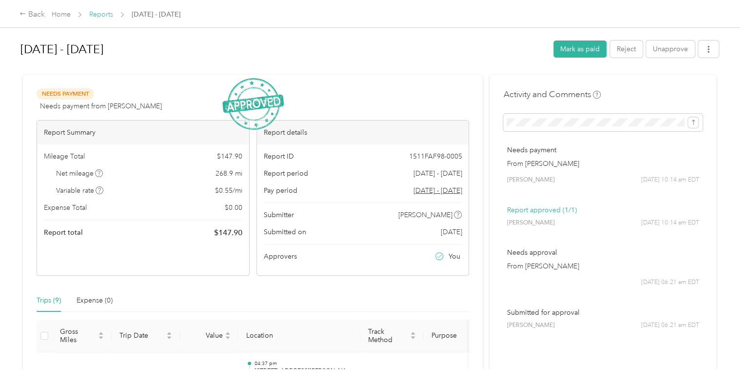
click at [97, 12] on link "Reports" at bounding box center [101, 14] width 24 height 8
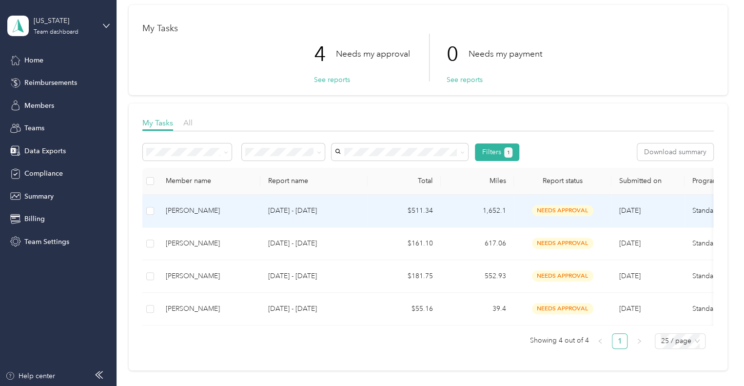
scroll to position [40, 0]
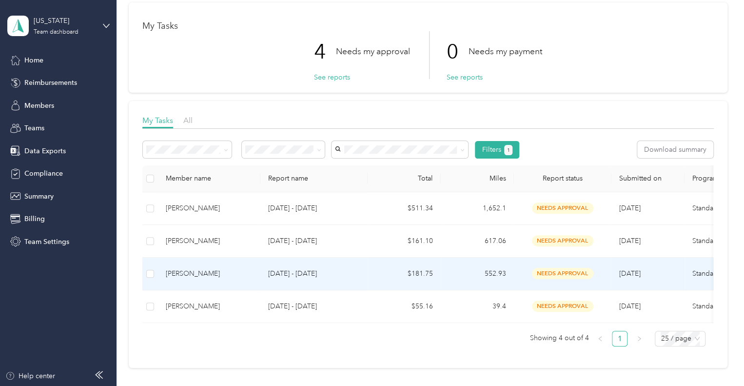
click at [315, 270] on p "[DATE] - [DATE]" at bounding box center [314, 273] width 92 height 11
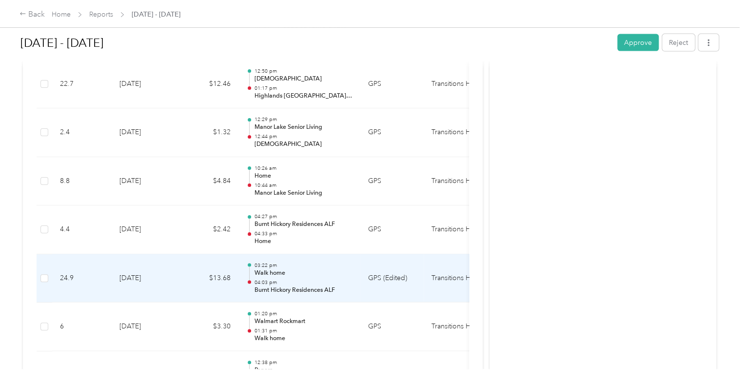
scroll to position [1065, 0]
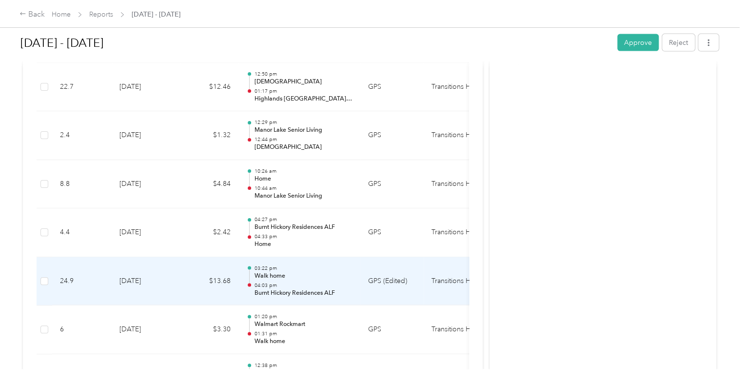
click at [283, 271] on p "Walk home" at bounding box center [303, 275] width 98 height 9
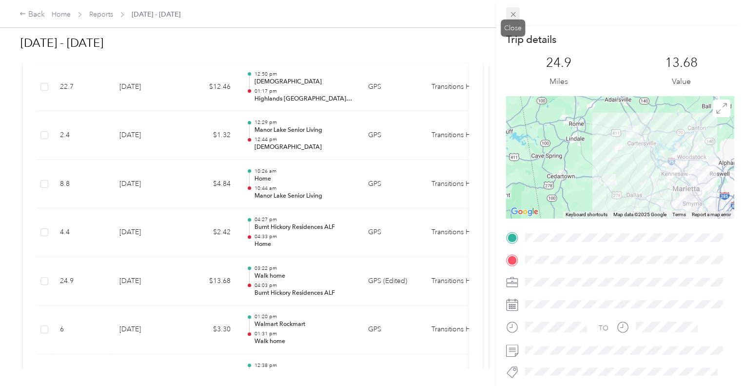
click at [517, 15] on icon at bounding box center [513, 14] width 8 height 8
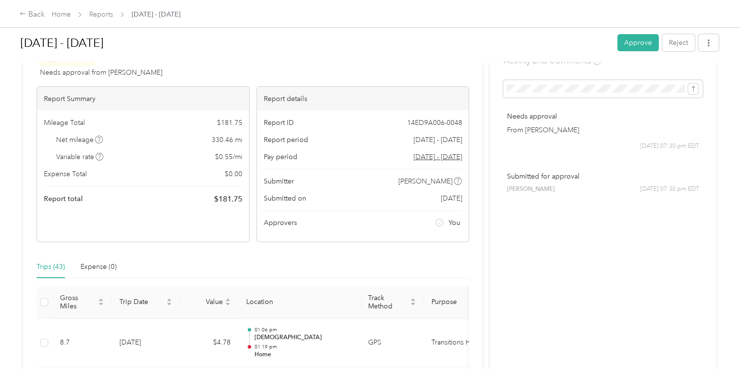
scroll to position [0, 0]
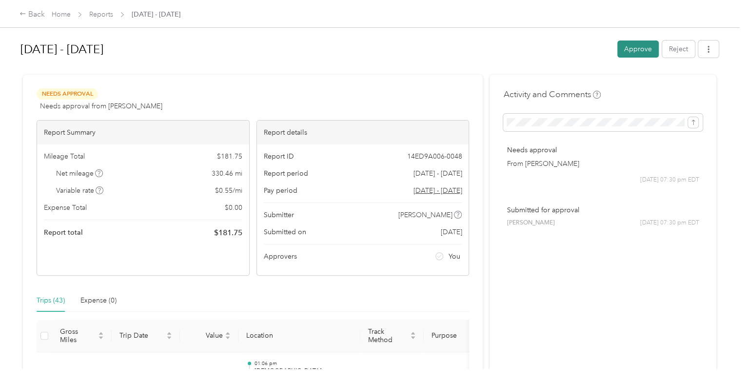
click at [632, 53] on button "Approve" at bounding box center [637, 48] width 41 height 17
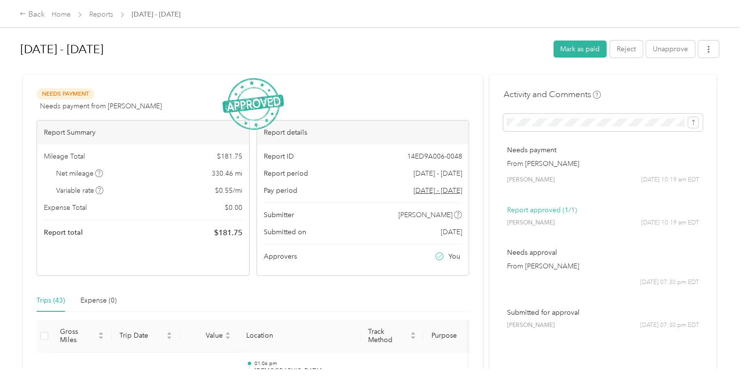
click at [105, 19] on div "Back Home Reports [DATE] - [DATE]" at bounding box center [99, 15] width 161 height 12
click at [101, 13] on link "Reports" at bounding box center [101, 14] width 24 height 8
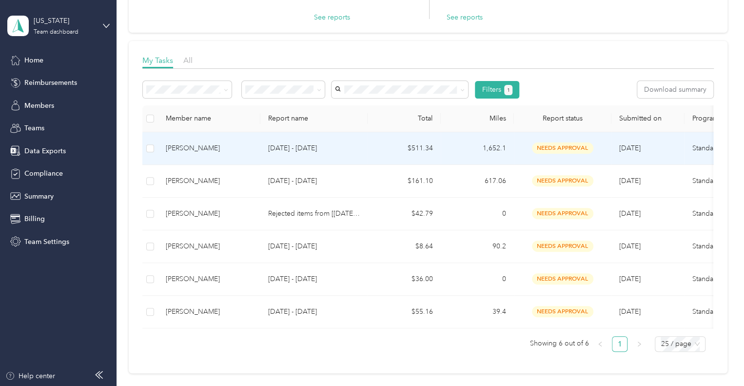
scroll to position [106, 0]
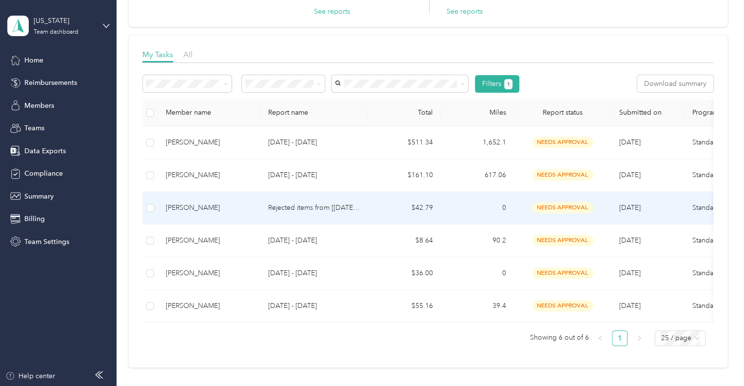
click at [327, 206] on p "Rejected items from [[DATE] - [DATE]]" at bounding box center [314, 207] width 92 height 11
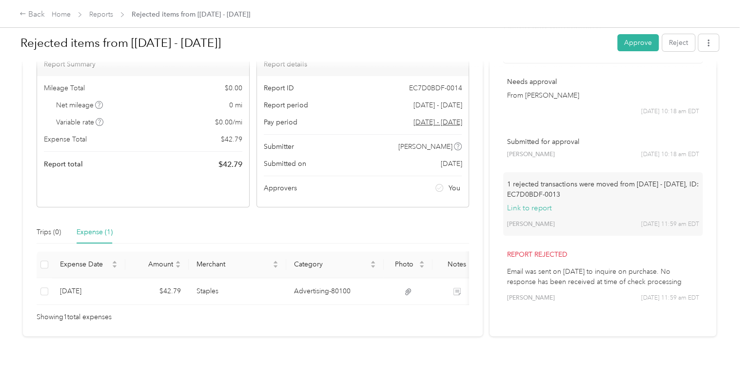
scroll to position [81, 0]
click at [632, 44] on button "Approve" at bounding box center [637, 42] width 41 height 17
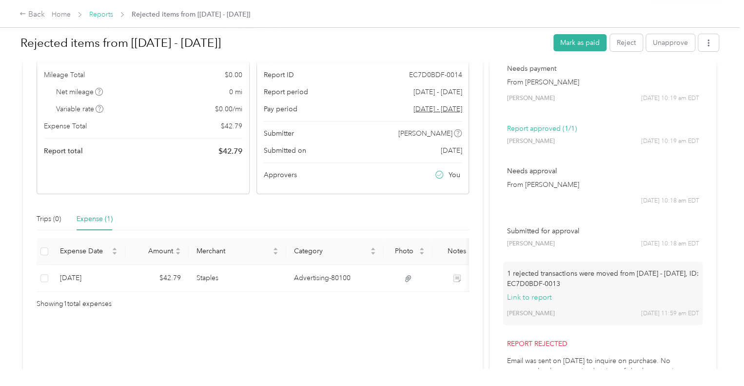
click at [102, 15] on link "Reports" at bounding box center [101, 14] width 24 height 8
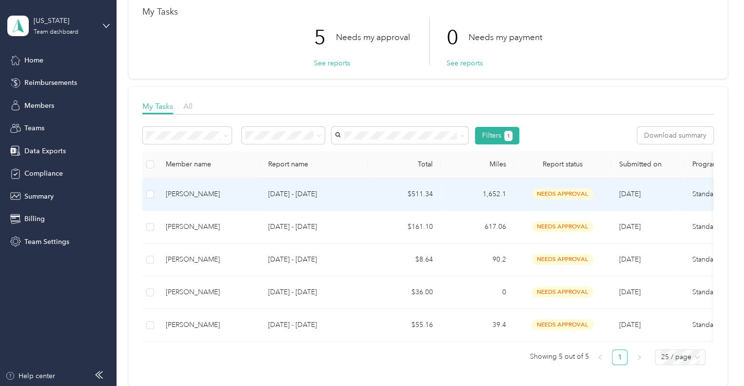
scroll to position [64, 0]
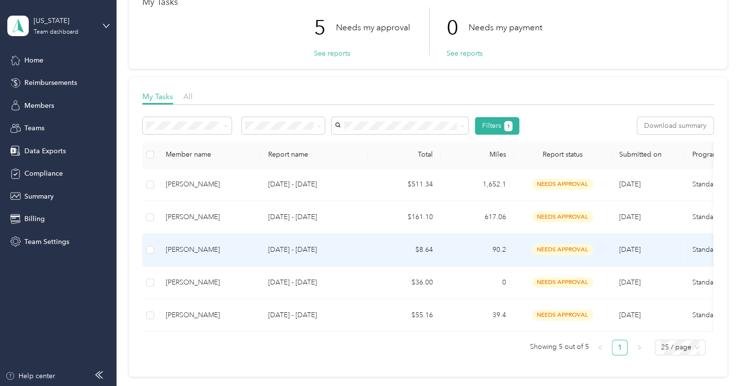
click at [360, 249] on td "[DATE] - [DATE]" at bounding box center [313, 249] width 107 height 33
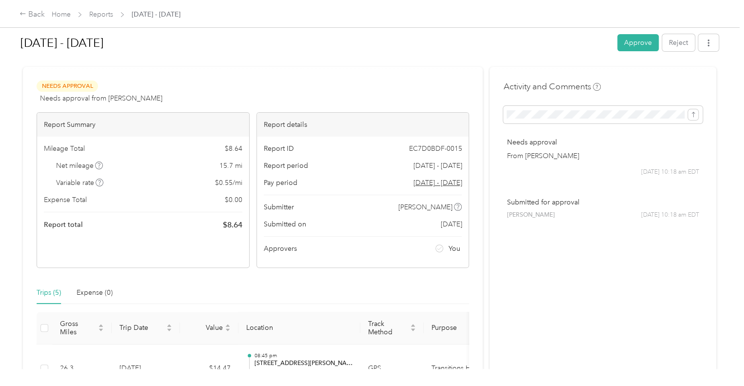
scroll to position [7, 0]
click at [641, 47] on button "Approve" at bounding box center [637, 42] width 41 height 17
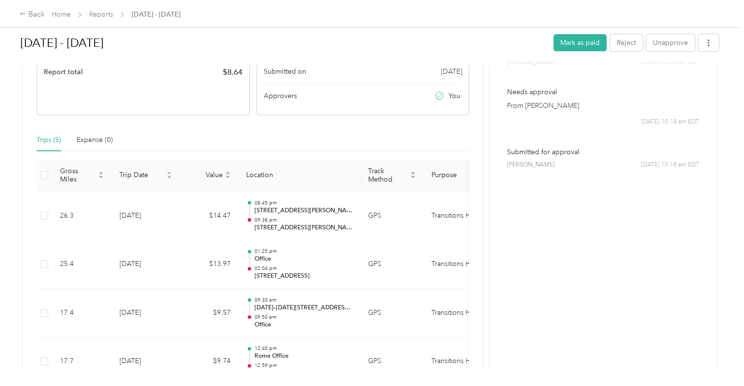
scroll to position [0, 0]
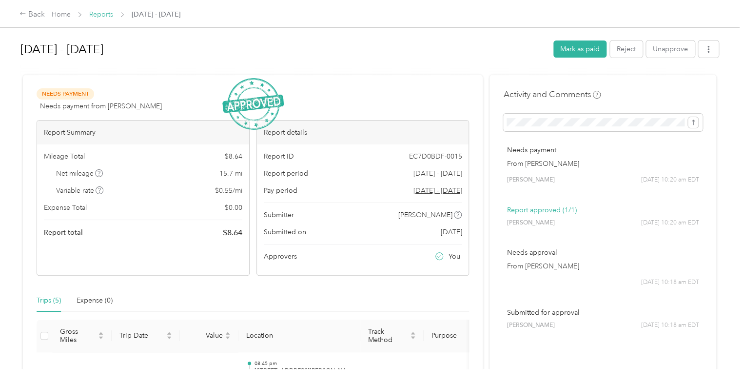
click at [101, 15] on link "Reports" at bounding box center [101, 14] width 24 height 8
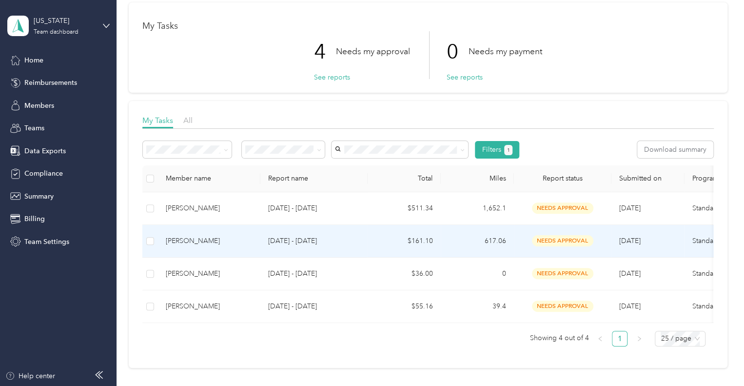
scroll to position [41, 0]
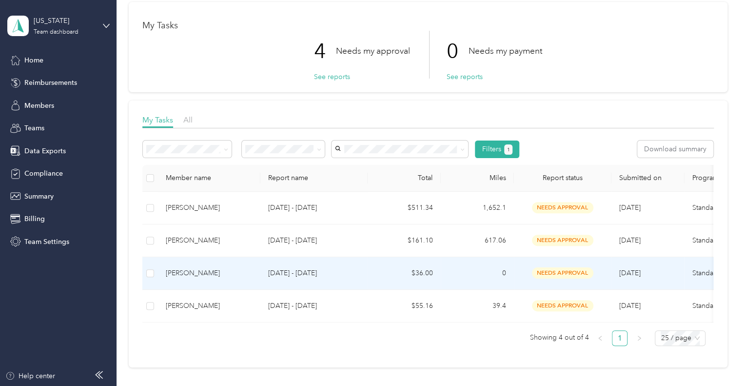
click at [341, 273] on p "[DATE] - [DATE]" at bounding box center [314, 273] width 92 height 11
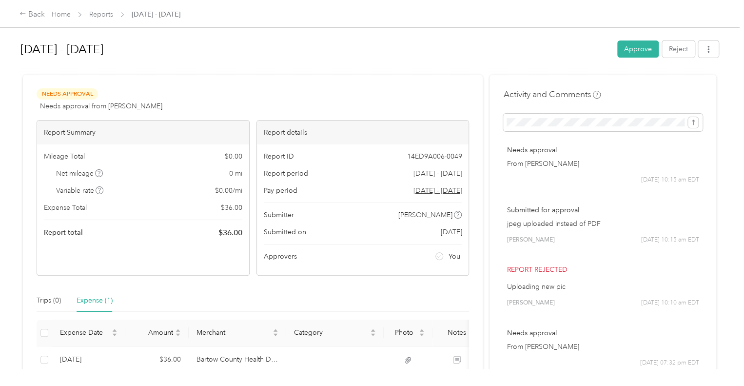
scroll to position [58, 0]
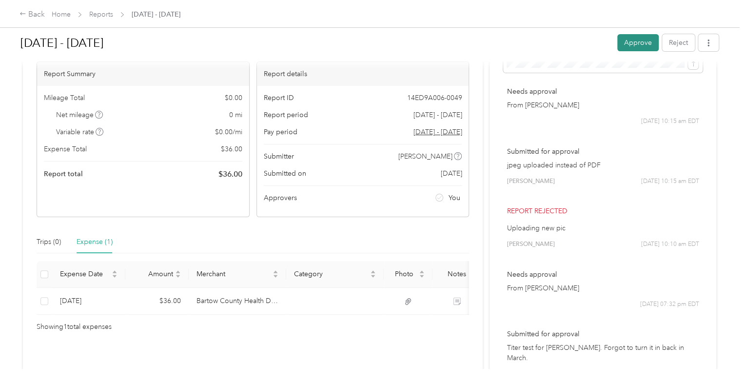
click at [640, 41] on button "Approve" at bounding box center [637, 42] width 41 height 17
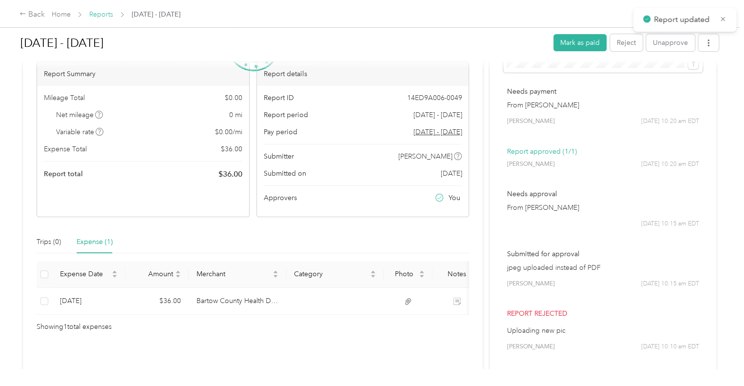
click at [100, 11] on link "Reports" at bounding box center [101, 14] width 24 height 8
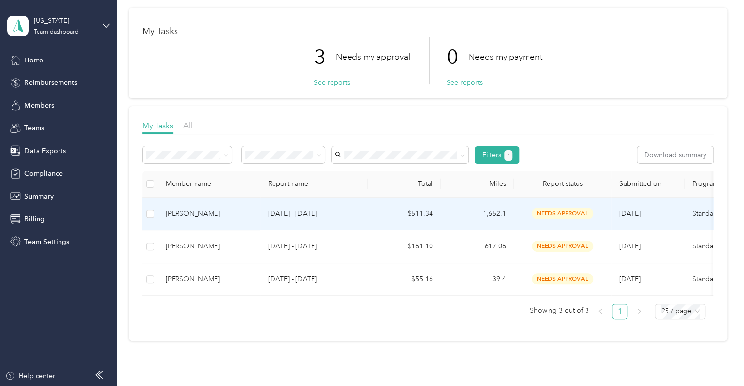
scroll to position [36, 0]
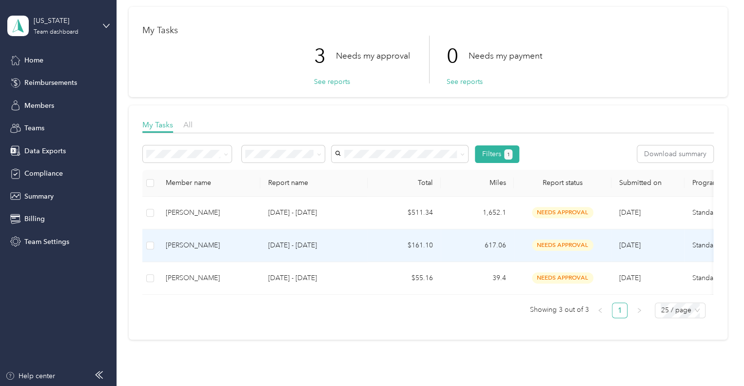
click at [339, 248] on p "[DATE] - [DATE]" at bounding box center [314, 245] width 92 height 11
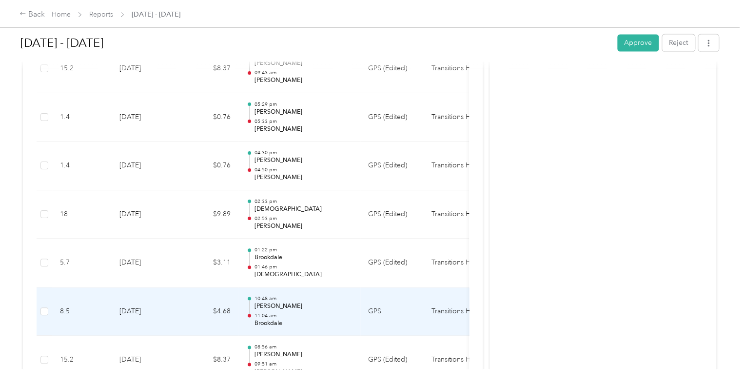
scroll to position [744, 0]
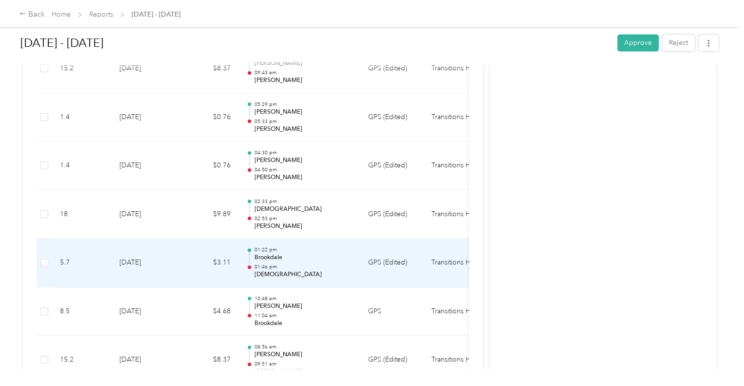
click at [329, 247] on p "01:22 pm" at bounding box center [303, 249] width 98 height 7
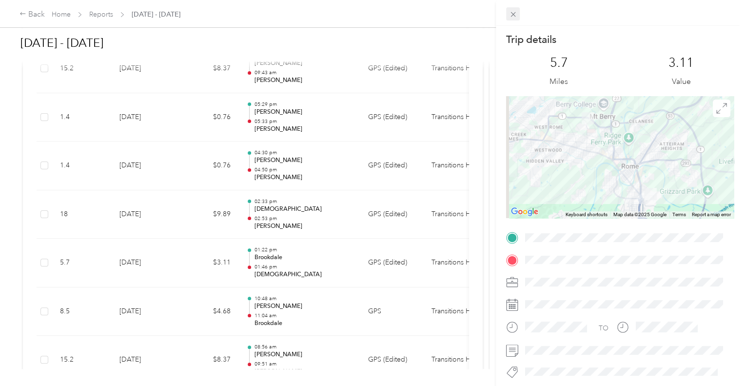
click at [512, 14] on icon at bounding box center [512, 14] width 5 height 5
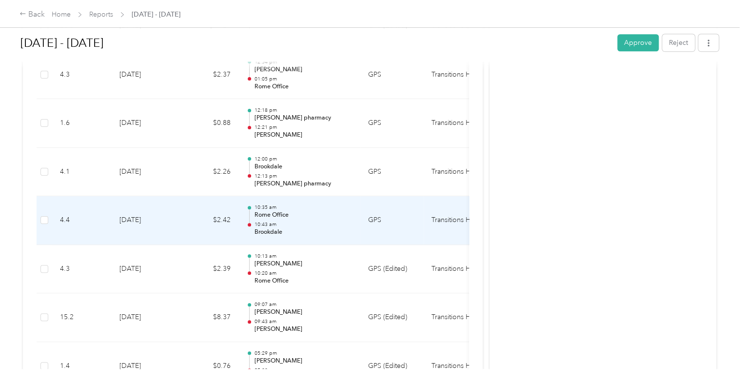
scroll to position [496, 0]
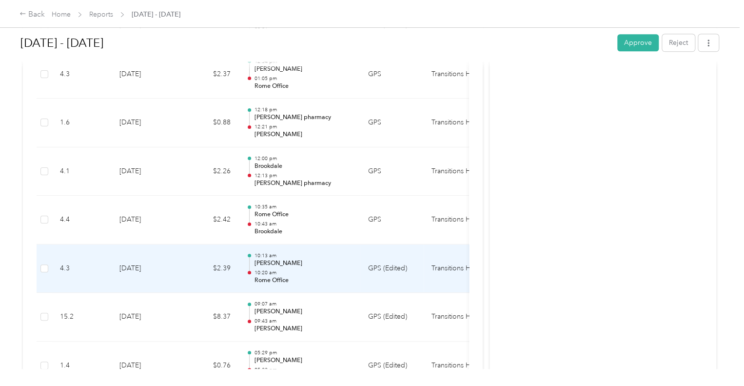
click at [410, 275] on td "GPS (Edited)" at bounding box center [391, 268] width 63 height 49
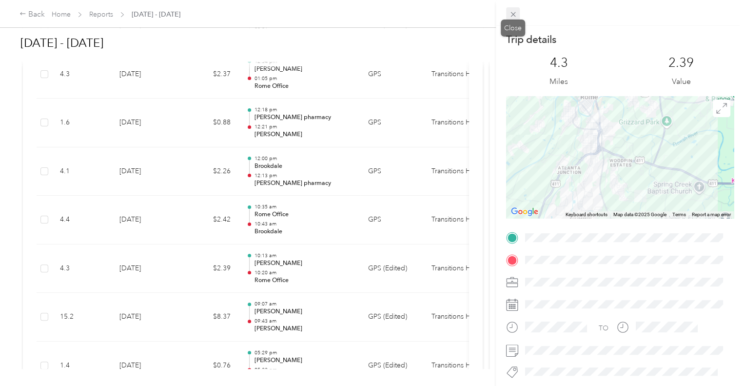
click at [513, 12] on icon at bounding box center [513, 14] width 8 height 8
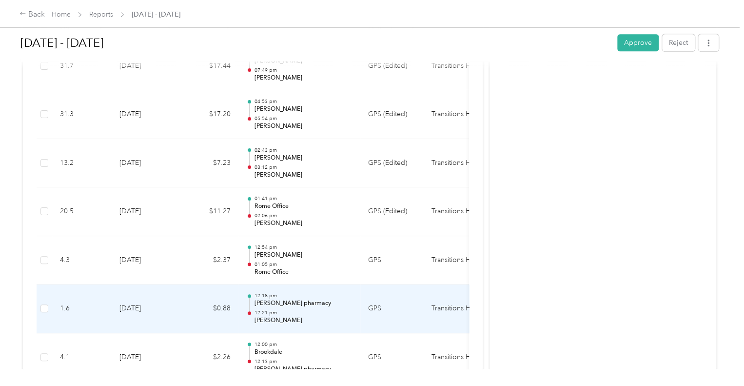
scroll to position [304, 0]
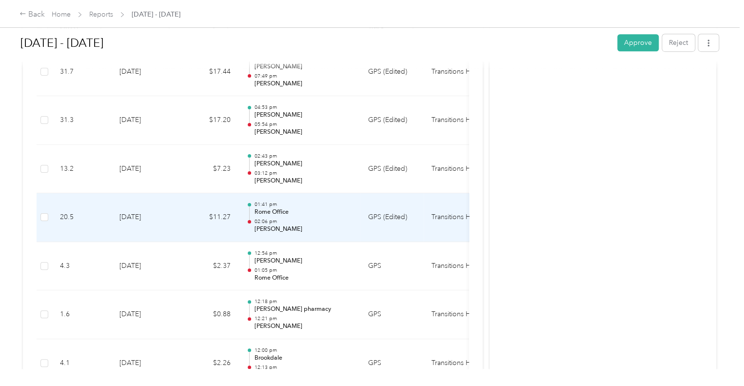
click at [277, 239] on td "01:41 pm Rome Office 02:06 pm [PERSON_NAME]" at bounding box center [299, 217] width 122 height 49
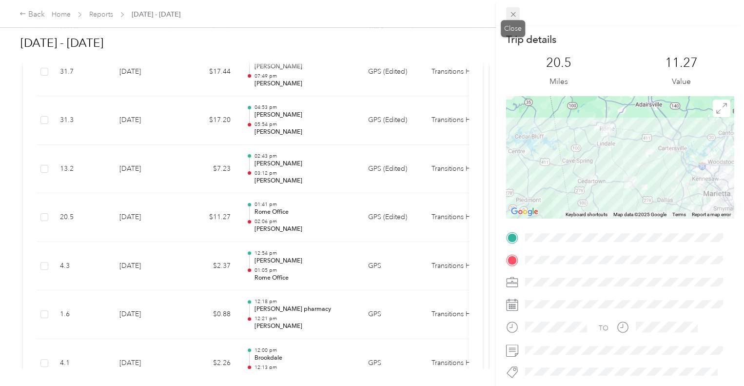
click at [513, 11] on icon at bounding box center [513, 14] width 8 height 8
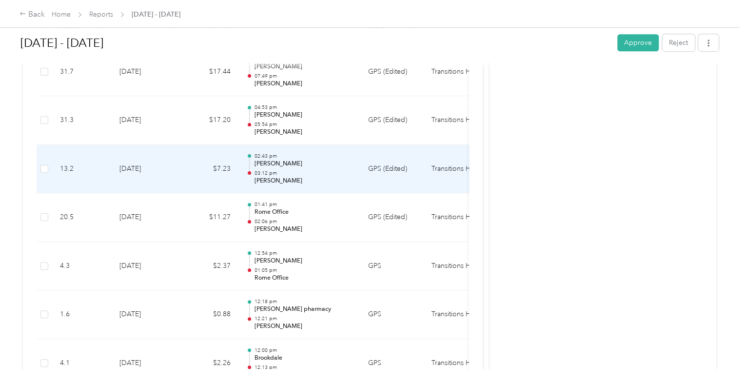
click at [292, 160] on p "[PERSON_NAME]" at bounding box center [303, 163] width 98 height 9
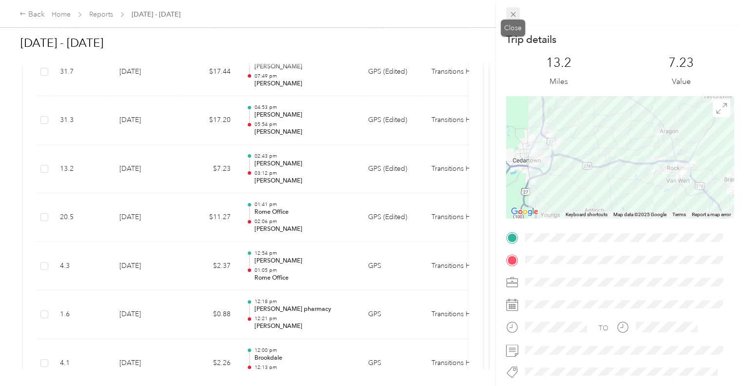
click at [511, 15] on icon at bounding box center [512, 14] width 5 height 5
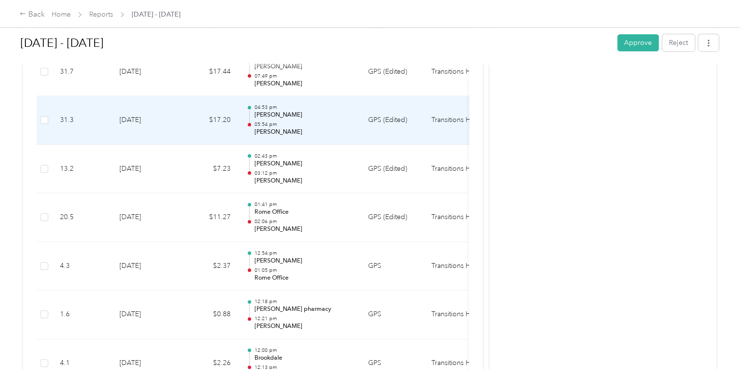
click at [302, 126] on p "05:54 pm" at bounding box center [303, 124] width 98 height 7
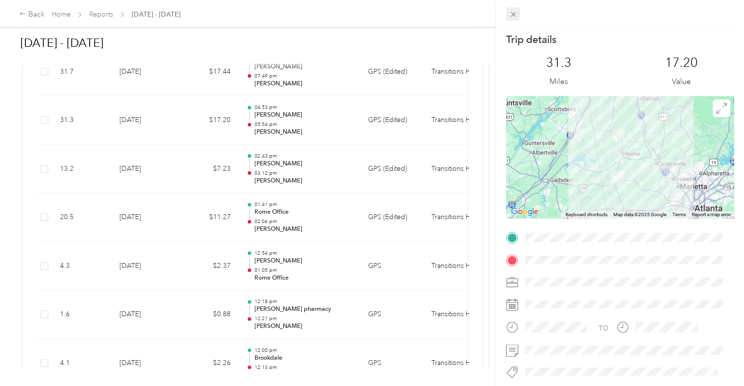
click at [511, 14] on icon at bounding box center [513, 14] width 8 height 8
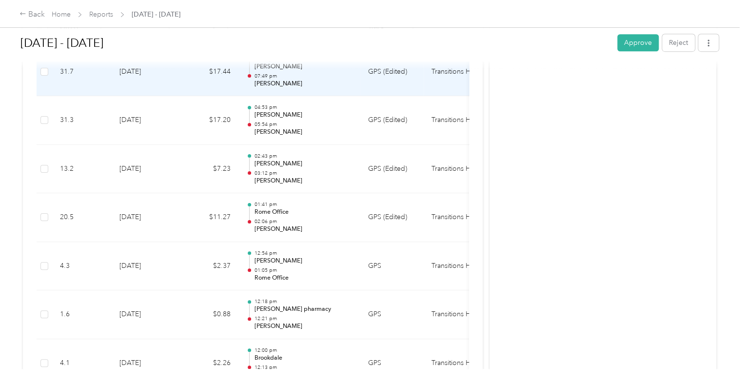
click at [331, 81] on p "[PERSON_NAME]" at bounding box center [303, 83] width 98 height 9
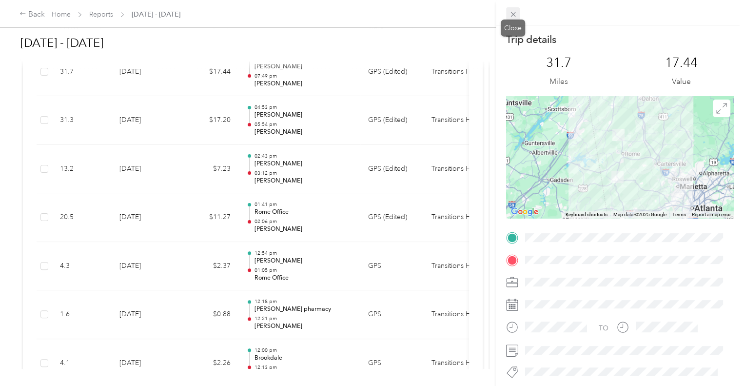
click at [516, 18] on icon at bounding box center [513, 14] width 8 height 8
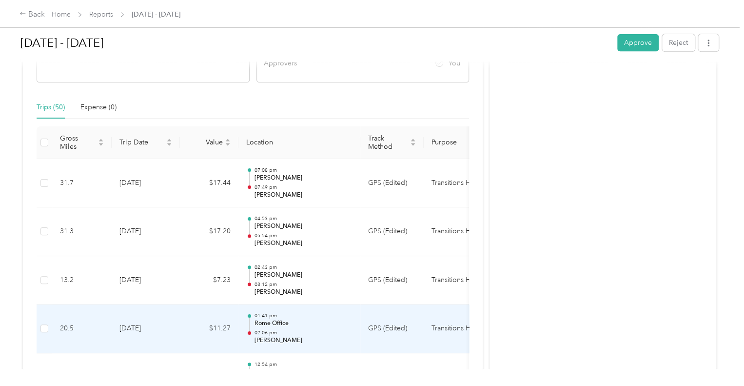
scroll to position [192, 0]
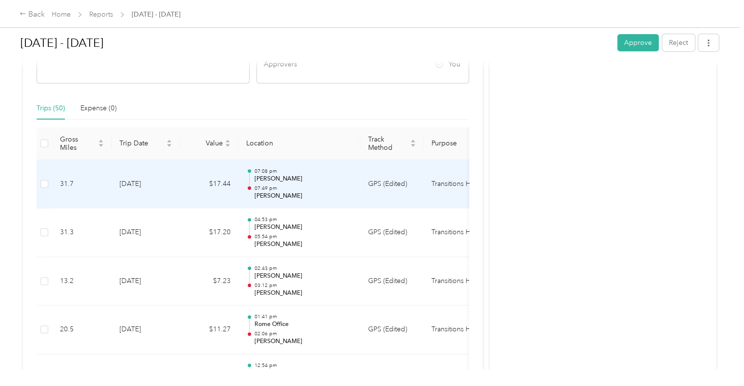
click at [301, 171] on p "07:08 pm" at bounding box center [303, 171] width 98 height 7
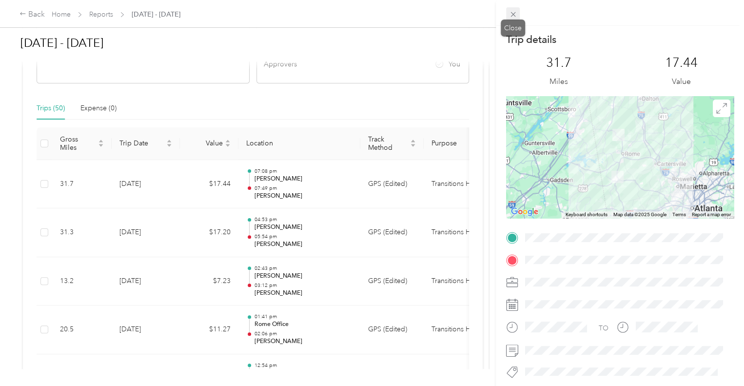
click at [512, 14] on icon at bounding box center [513, 14] width 8 height 8
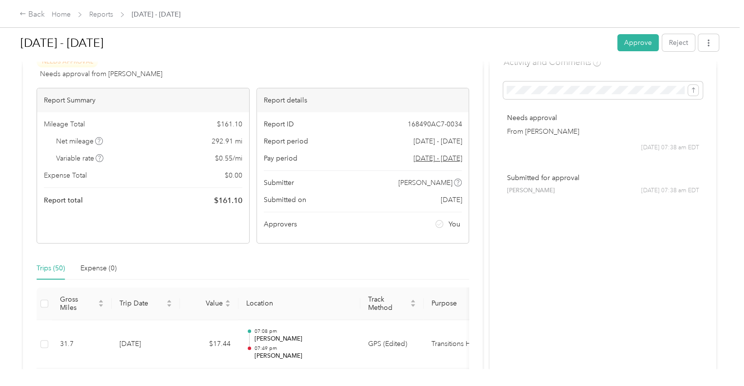
scroll to position [0, 0]
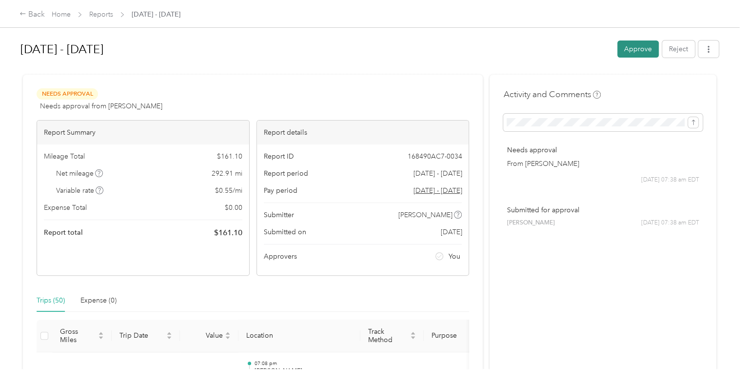
click at [633, 52] on button "Approve" at bounding box center [637, 48] width 41 height 17
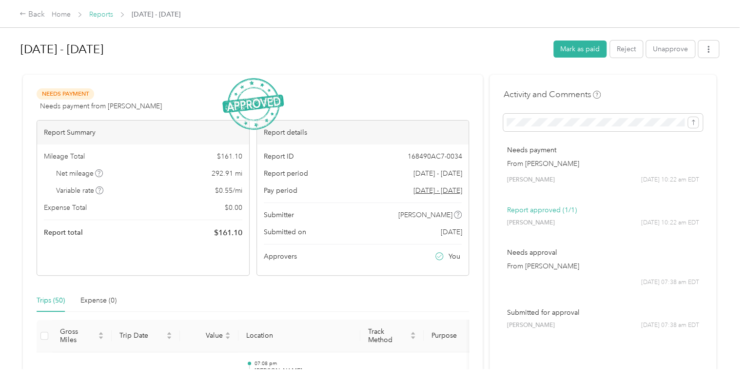
click at [99, 14] on link "Reports" at bounding box center [101, 14] width 24 height 8
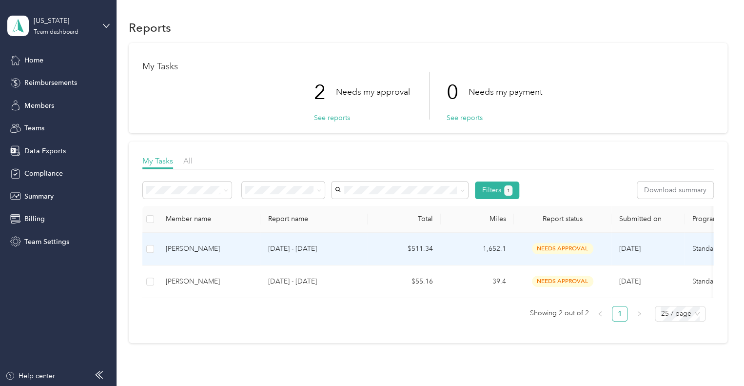
click at [323, 247] on p "[DATE] - [DATE]" at bounding box center [314, 248] width 92 height 11
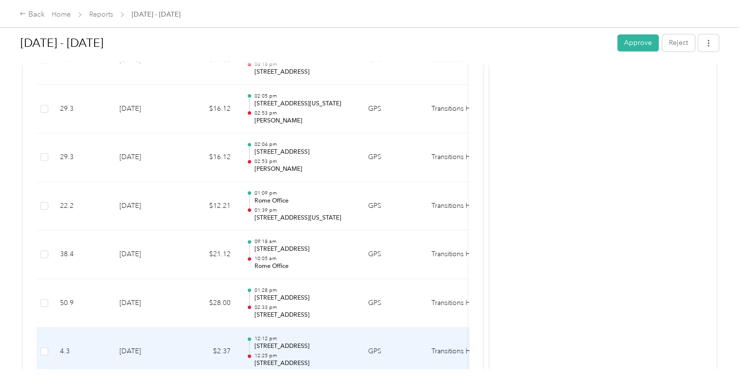
scroll to position [2692, 0]
